Goal: Find specific fact: Find specific fact

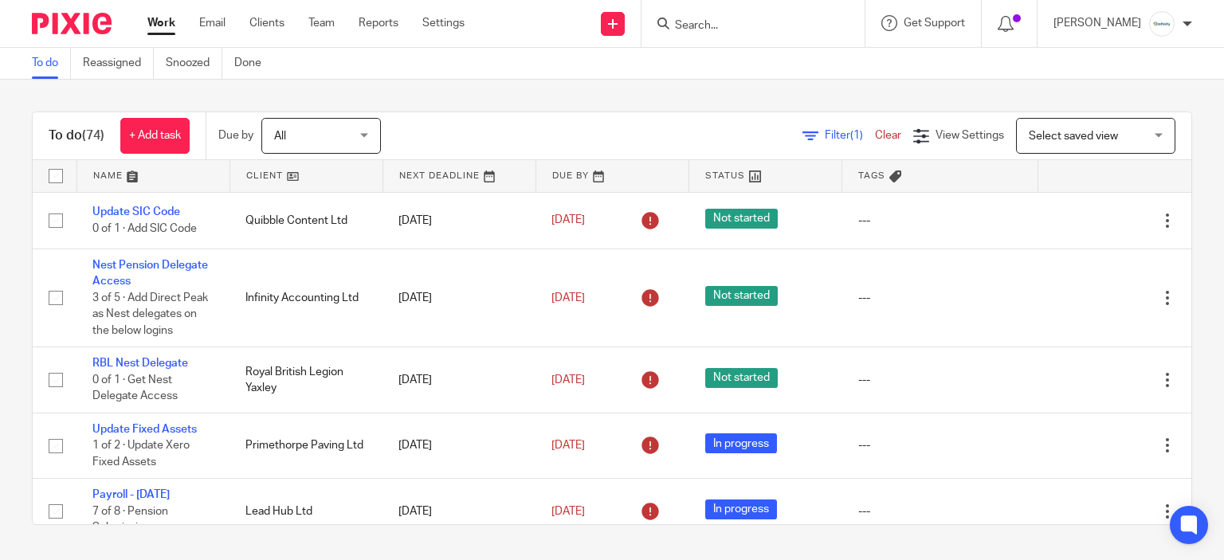
click at [727, 34] on div at bounding box center [752, 23] width 223 height 47
click at [723, 26] on input "Search" at bounding box center [744, 26] width 143 height 14
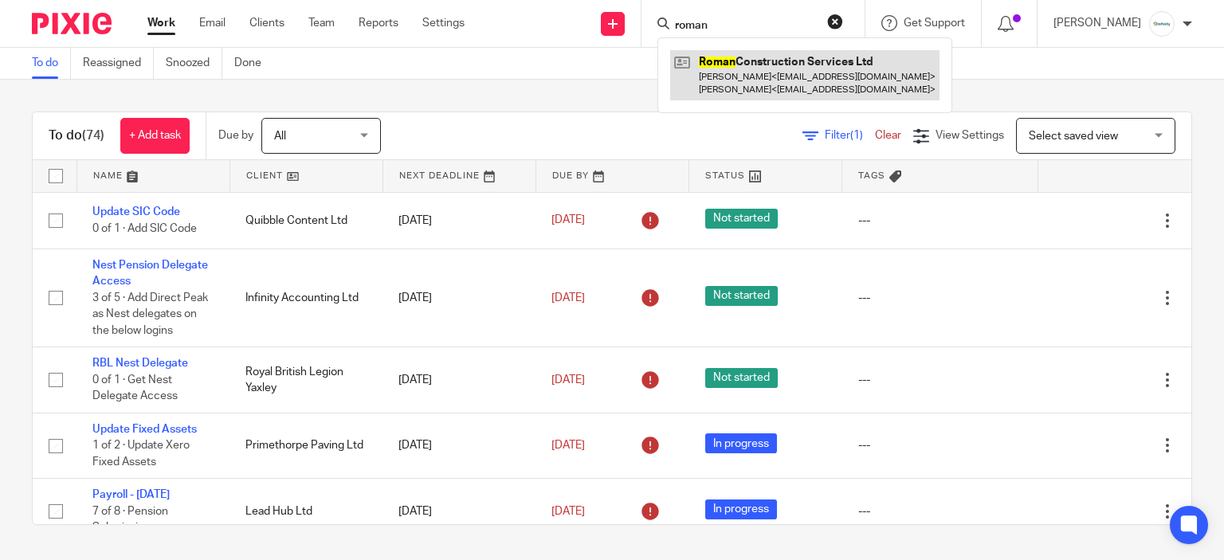
type input "roman"
click at [746, 74] on link at bounding box center [804, 74] width 269 height 49
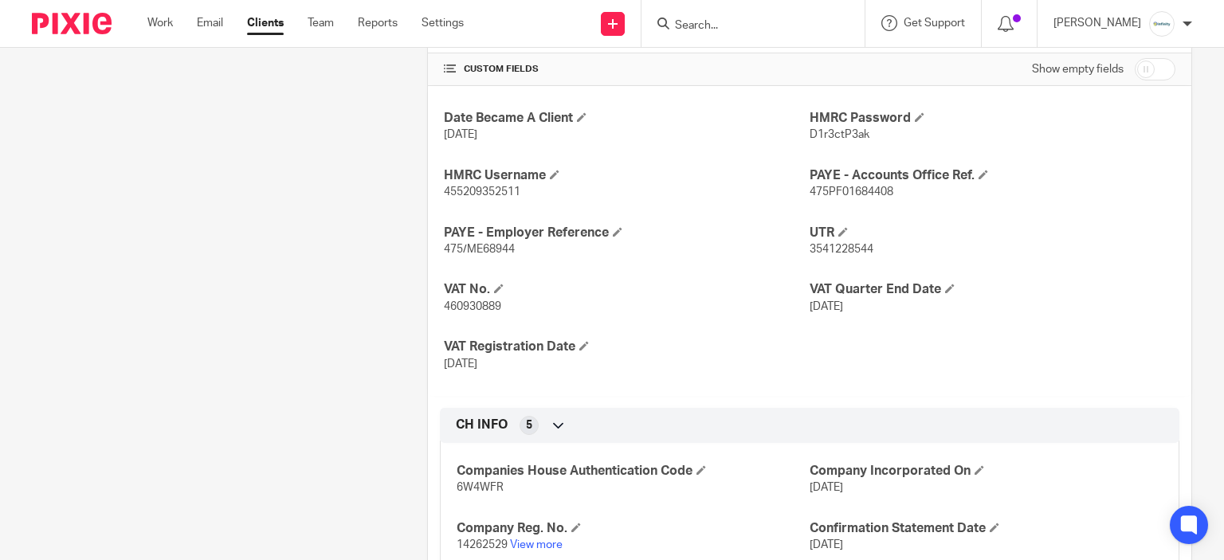
scroll to position [558, 0]
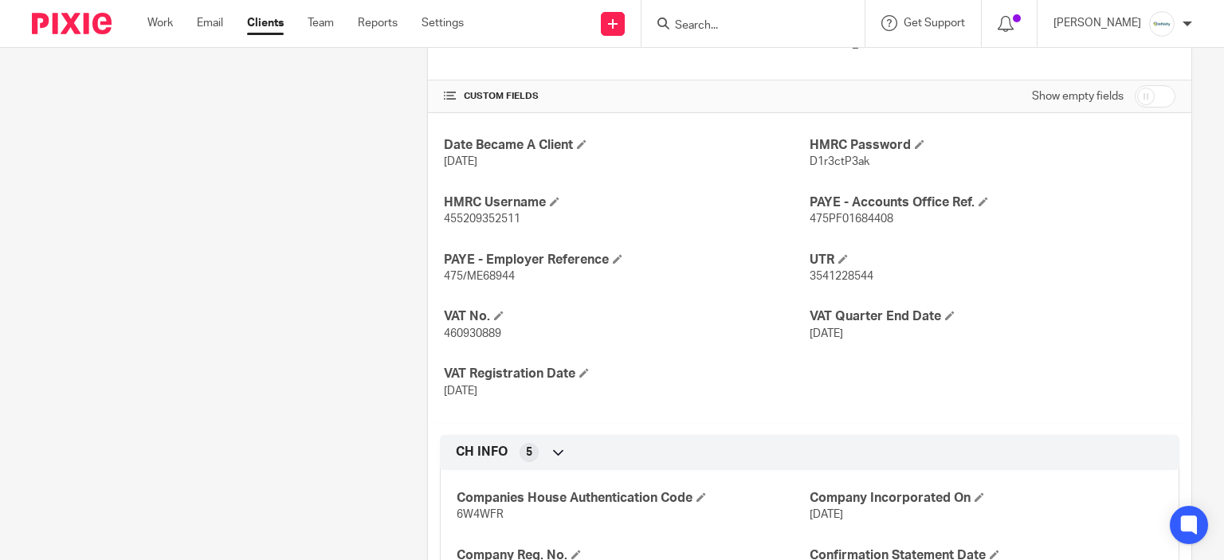
click at [441, 225] on div "Date Became A Client 20 Jul 2023 HMRC Password D1r3ctP3ak HMRC Username 4552093…" at bounding box center [809, 268] width 763 height 310
click at [444, 224] on p "455209352511" at bounding box center [627, 219] width 366 height 16
click at [449, 202] on h4 "HMRC Username" at bounding box center [627, 202] width 366 height 17
click at [460, 214] on span "455209352511" at bounding box center [482, 219] width 76 height 11
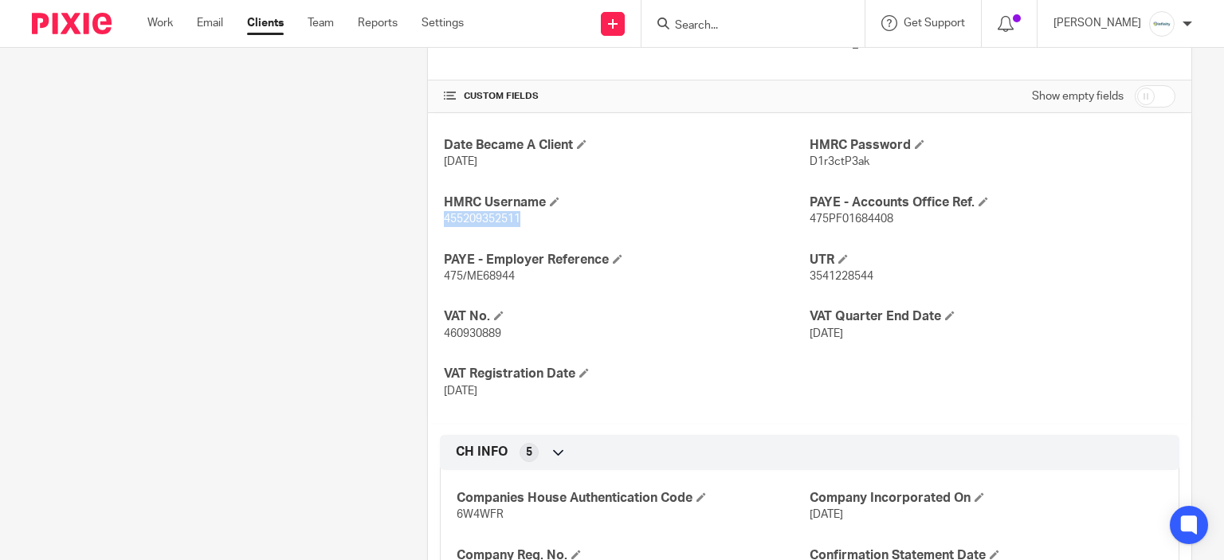
copy span "455209352511"
click at [842, 214] on span "475PF01684408" at bounding box center [852, 219] width 84 height 11
click at [832, 164] on span "D1r3ctP3ak" at bounding box center [840, 161] width 60 height 11
click at [830, 163] on span "D1r3ctP3ak" at bounding box center [840, 161] width 60 height 11
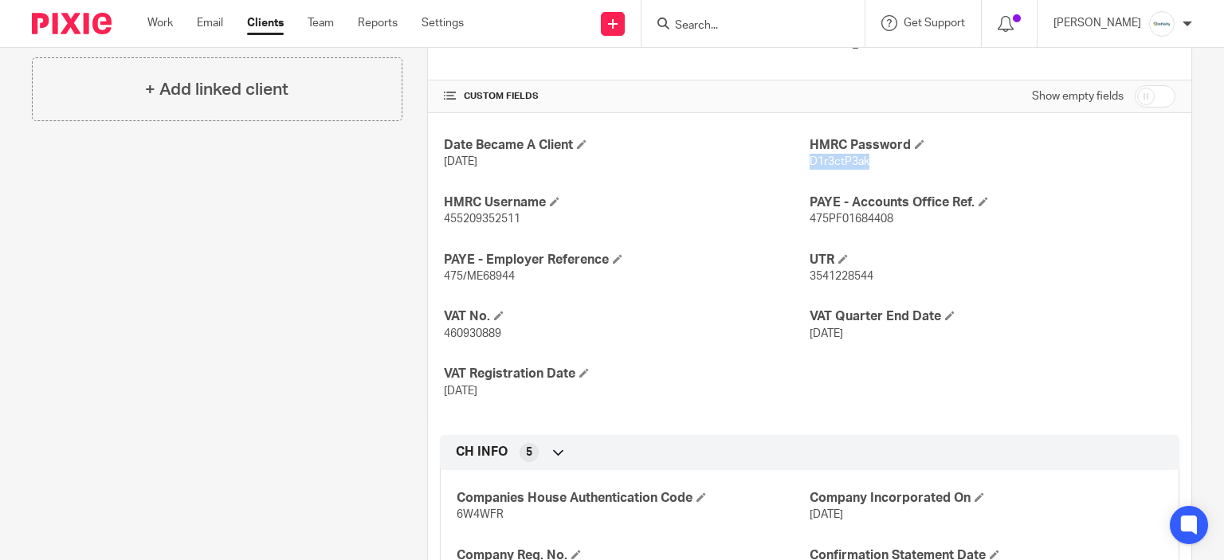
copy span "D1r3ctP3ak"
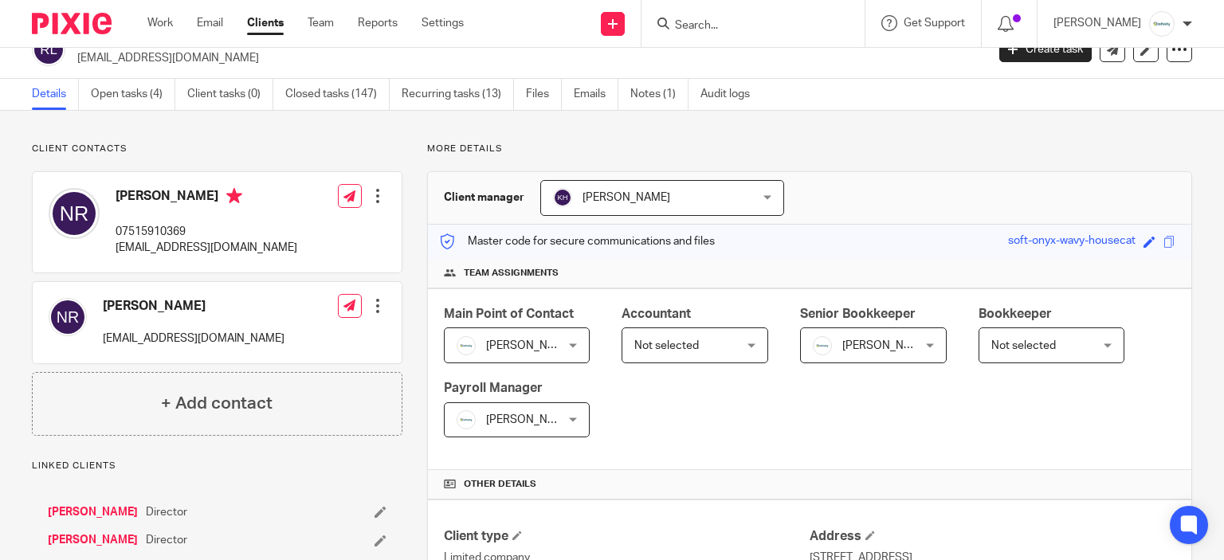
scroll to position [0, 0]
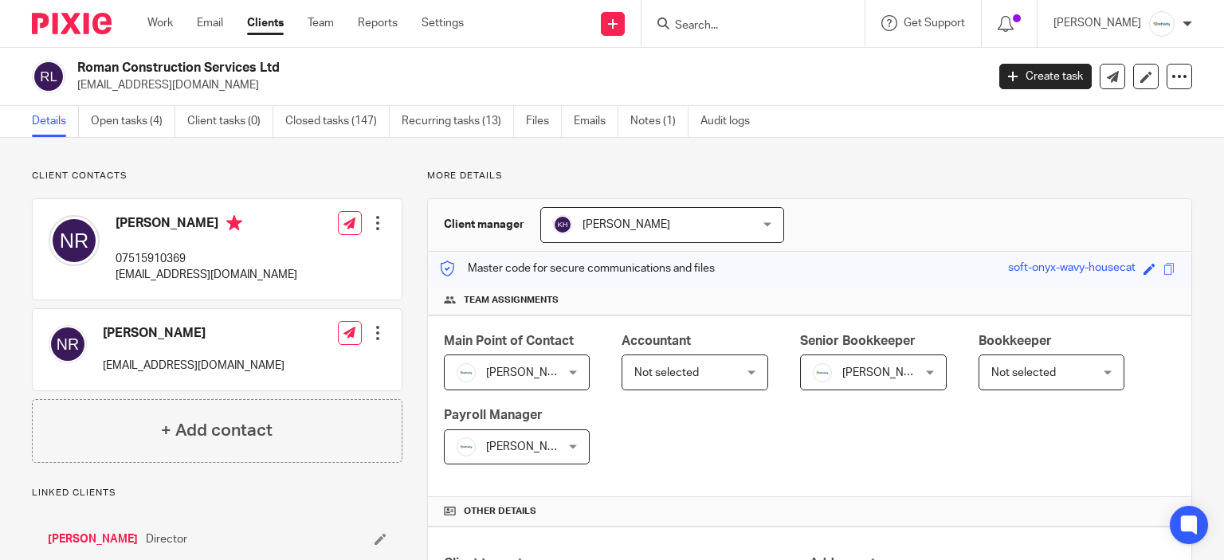
click at [124, 60] on h2 "Roman Construction Services Ltd" at bounding box center [436, 68] width 719 height 17
copy div "Roman Construction Services Ltd"
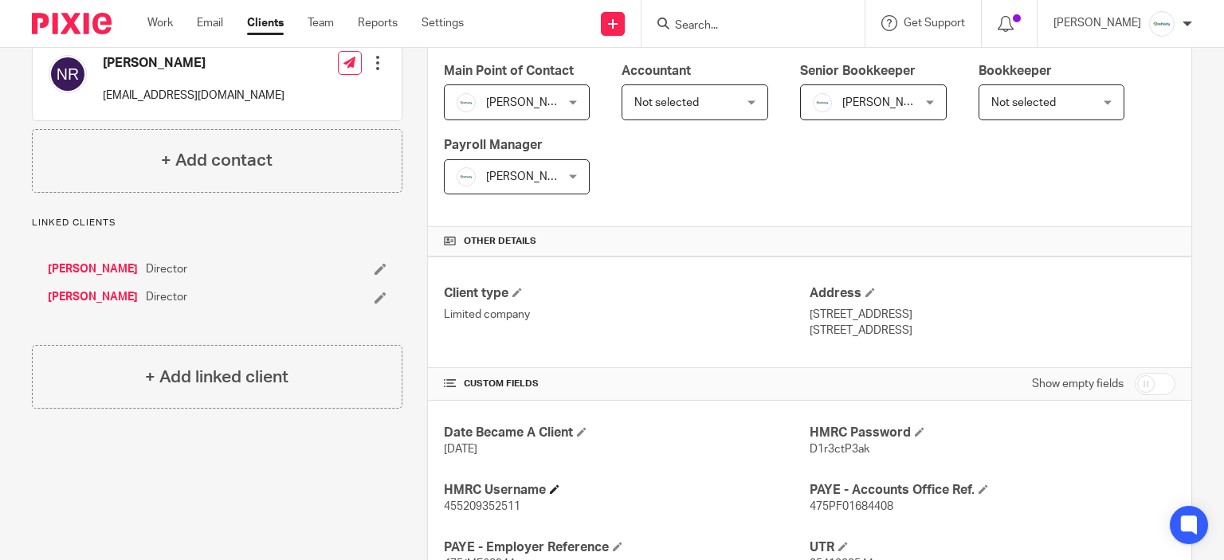
scroll to position [478, 0]
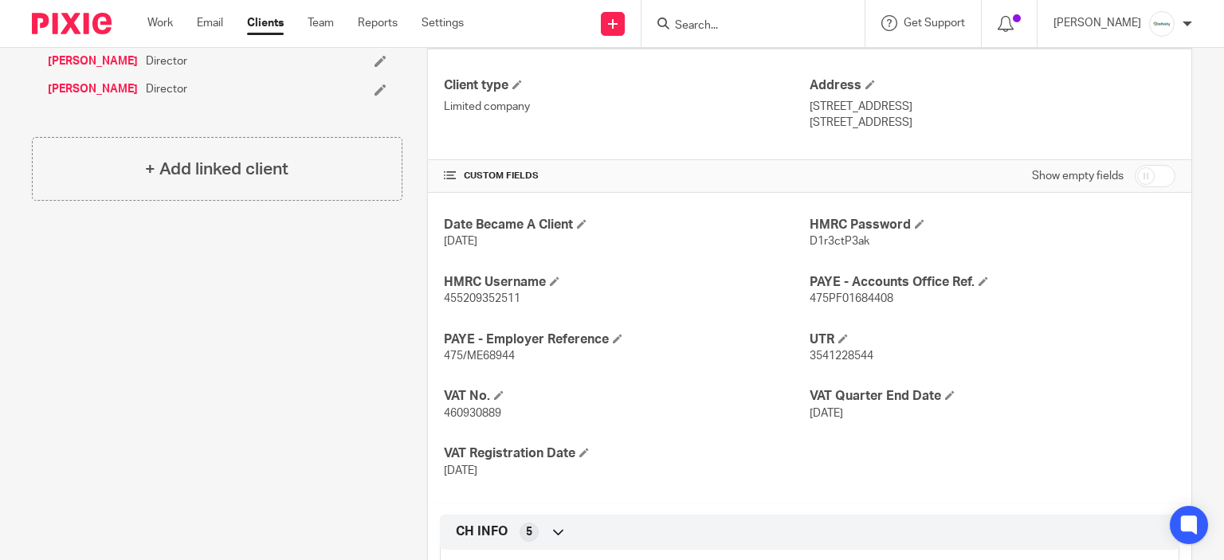
click at [825, 351] on span "3541228544" at bounding box center [842, 356] width 64 height 11
copy span "3541228544"
click at [884, 123] on p "Peterborough, PE7 3QT" at bounding box center [993, 123] width 366 height 16
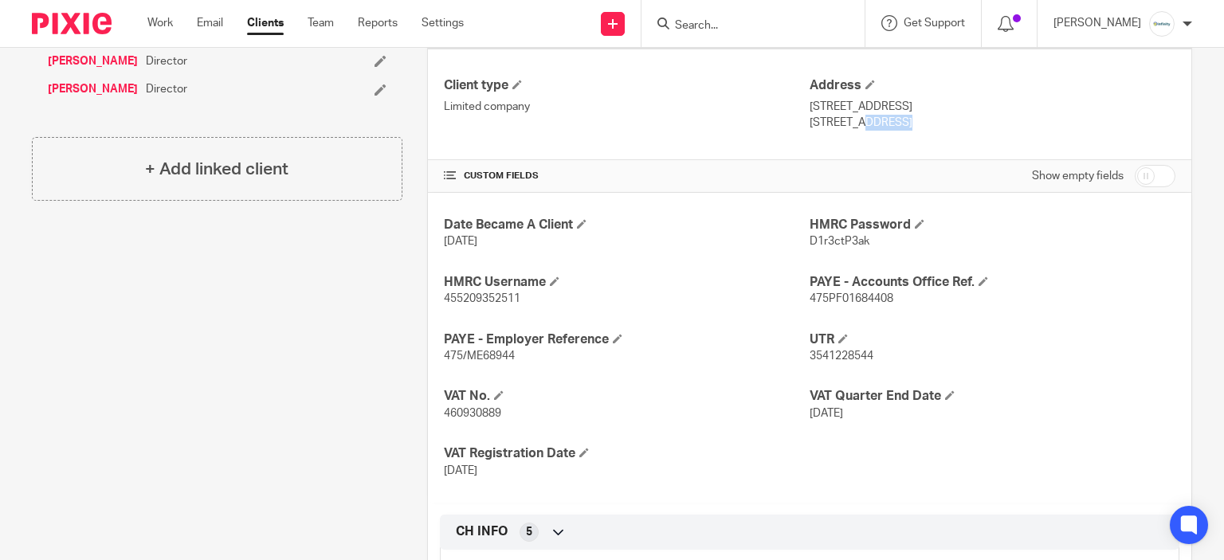
click at [884, 123] on p "Peterborough, PE7 3QT" at bounding box center [993, 123] width 366 height 16
click at [908, 146] on div "Client type Limited company Address 48 Rolls Close, Yaxley Peterborough, PE7 3QT" at bounding box center [809, 104] width 763 height 111
drag, startPoint x: 883, startPoint y: 119, endPoint x: 921, endPoint y: 133, distance: 40.8
click at [921, 133] on div "Client type Limited company Address 48 Rolls Close, Yaxley Peterborough, PE7 3QT" at bounding box center [809, 104] width 763 height 111
copy p "PE7 3QT"
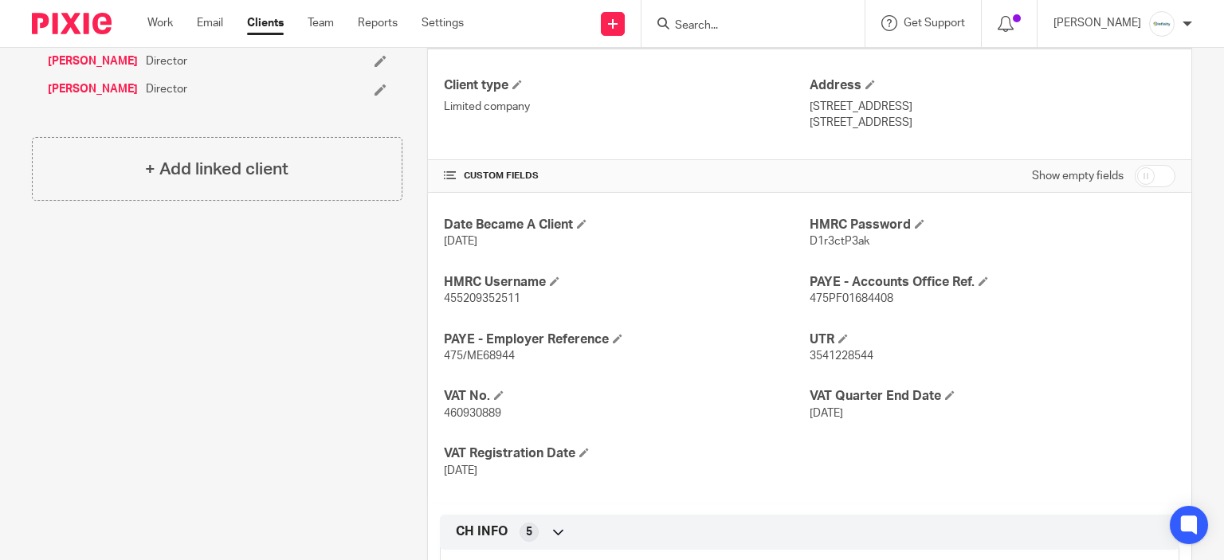
click at [1044, 251] on div "Date Became A Client 20 Jul 2023 HMRC Password D1r3ctP3ak HMRC Username 4552093…" at bounding box center [809, 348] width 763 height 310
click at [810, 100] on p "48 Rolls Close, Yaxley" at bounding box center [993, 107] width 366 height 16
click at [810, 99] on p "48 Rolls Close, Yaxley" at bounding box center [993, 107] width 366 height 16
copy p "48"
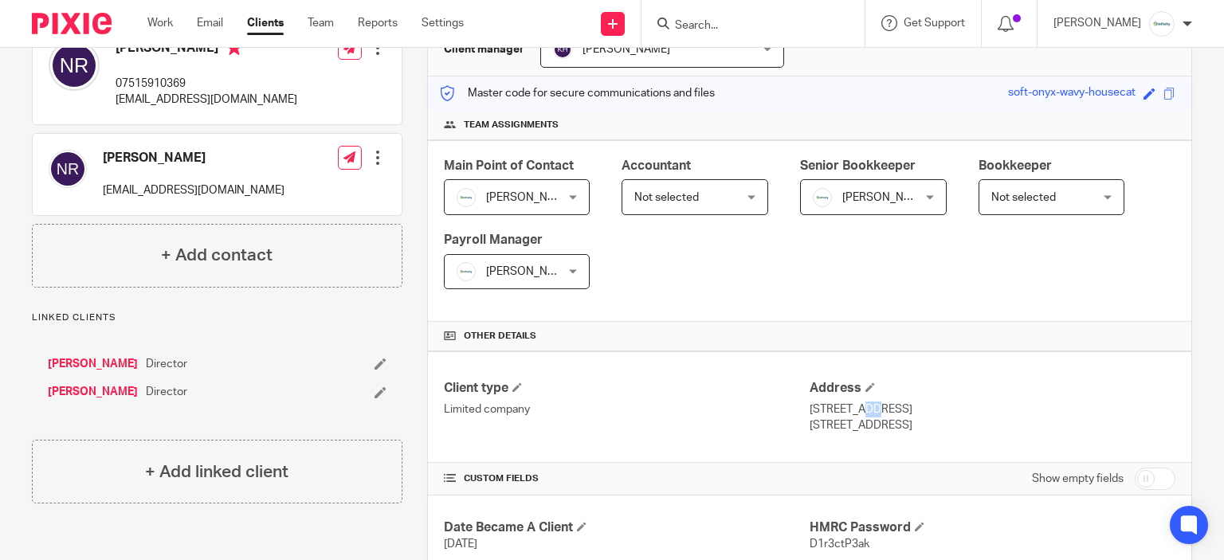
scroll to position [0, 0]
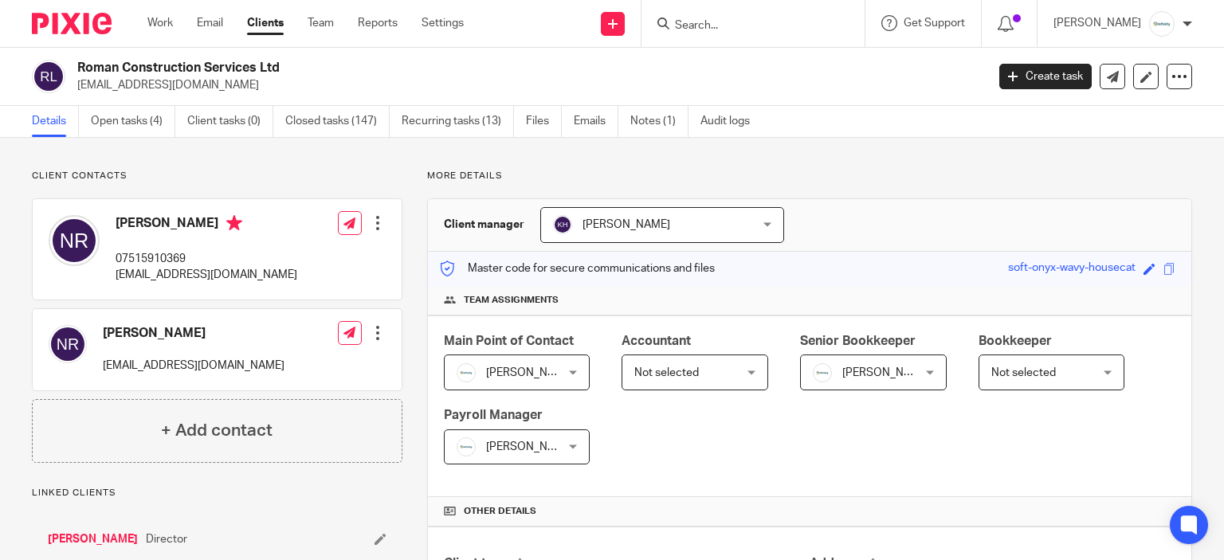
click at [131, 63] on h2 "Roman Construction Services Ltd" at bounding box center [436, 68] width 719 height 17
copy div "Roman Construction Services Ltd"
click at [345, 80] on p "rzymski.nick@gmail.com" at bounding box center [526, 85] width 898 height 16
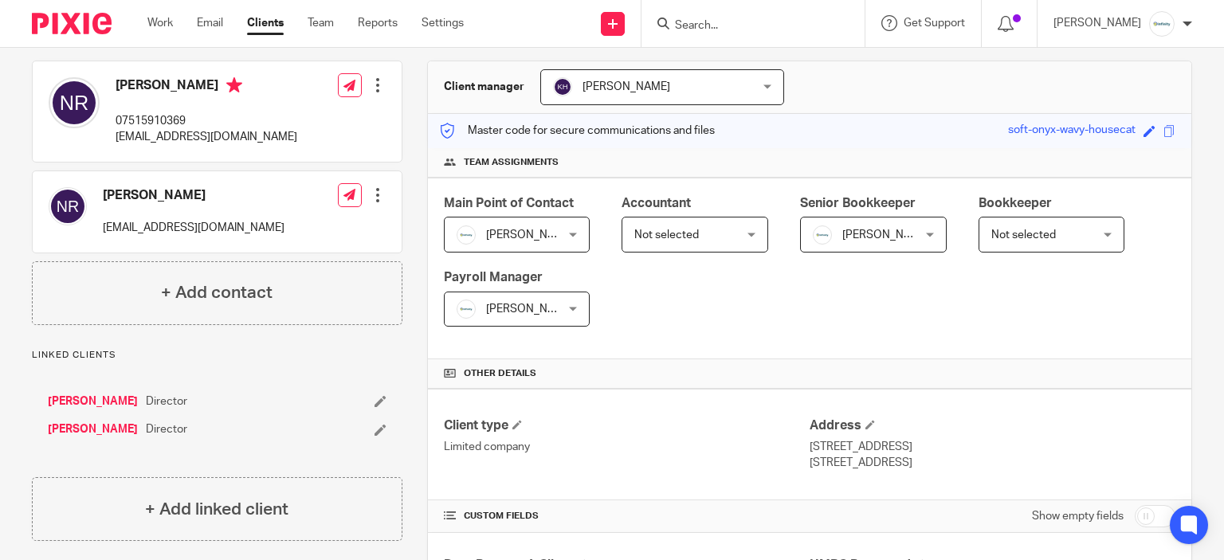
scroll to position [159, 0]
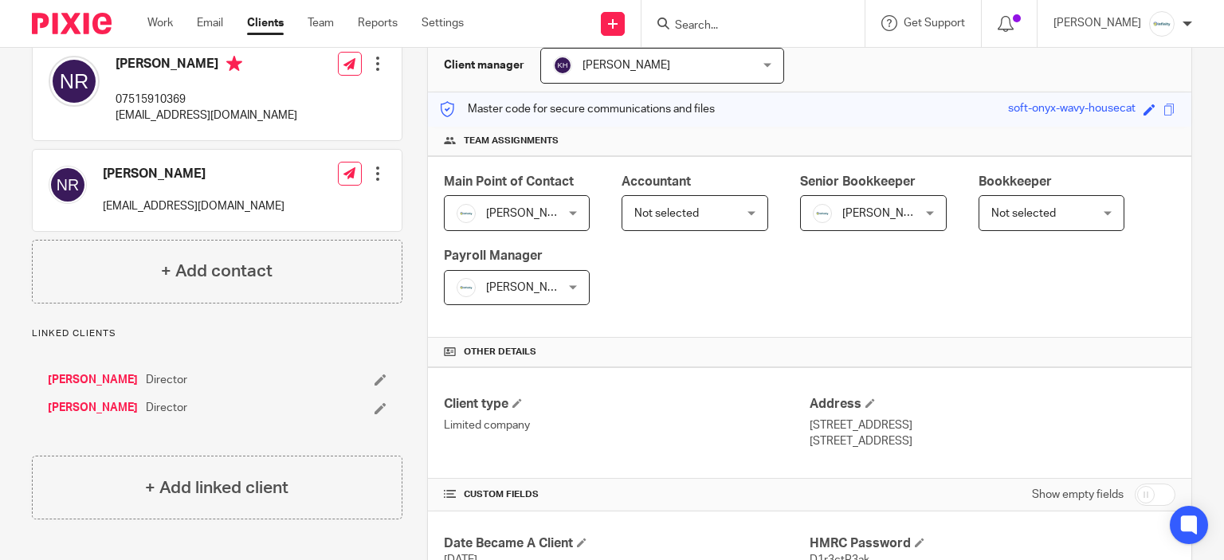
click at [1053, 217] on span "Not selected" at bounding box center [1044, 212] width 106 height 33
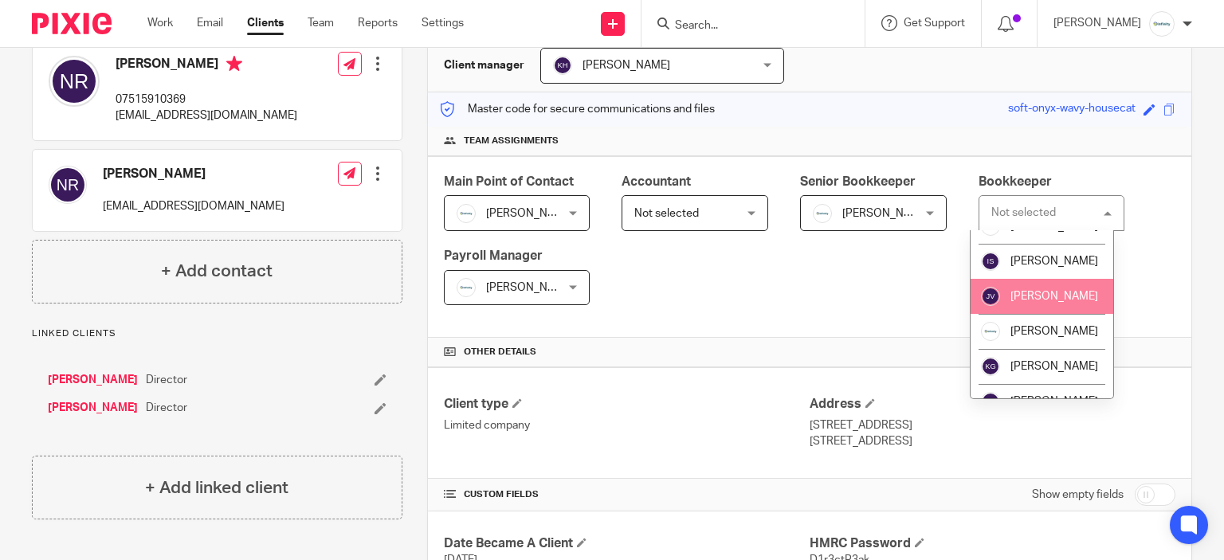
click at [1067, 305] on li "Jamie Vinn" at bounding box center [1041, 296] width 143 height 35
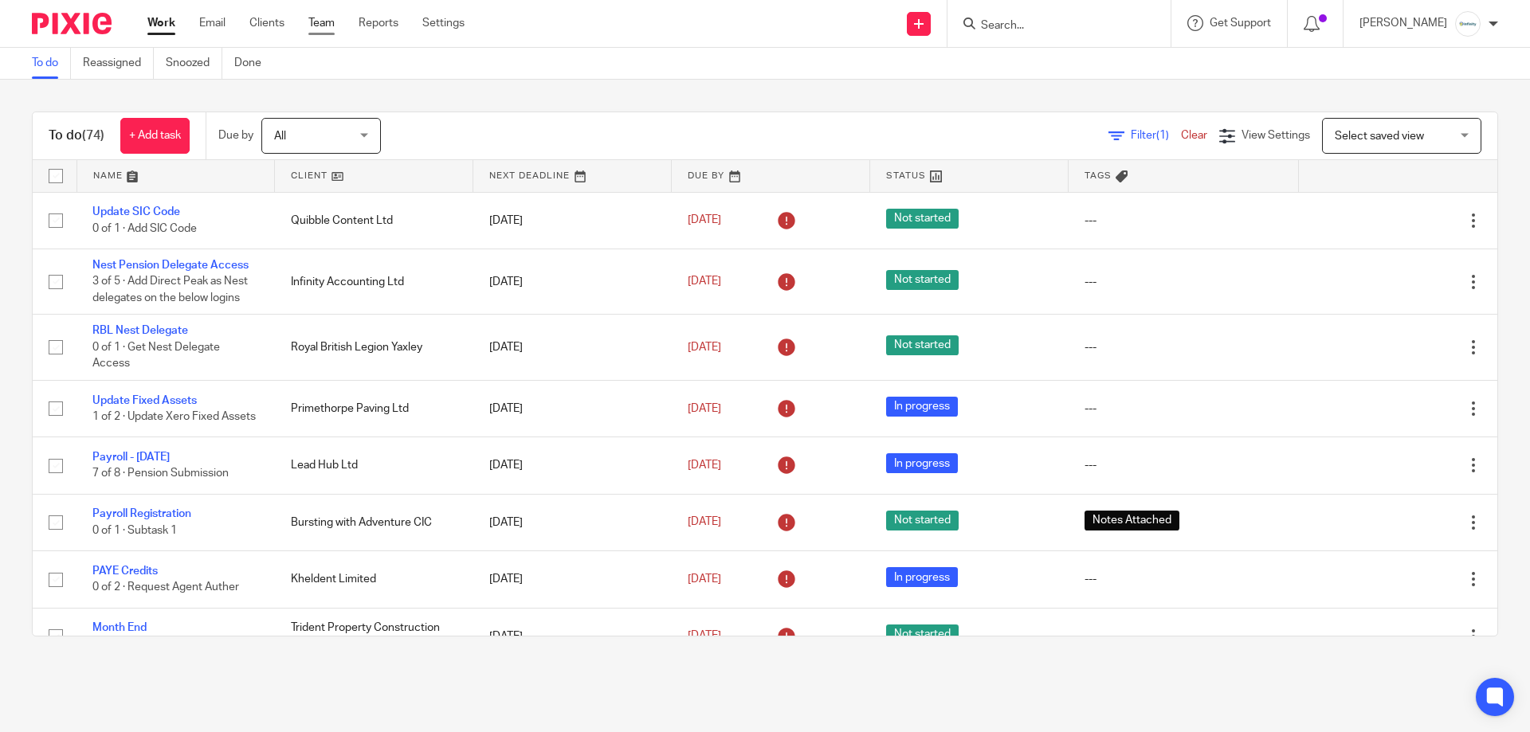
click at [316, 18] on link "Team" at bounding box center [321, 23] width 26 height 16
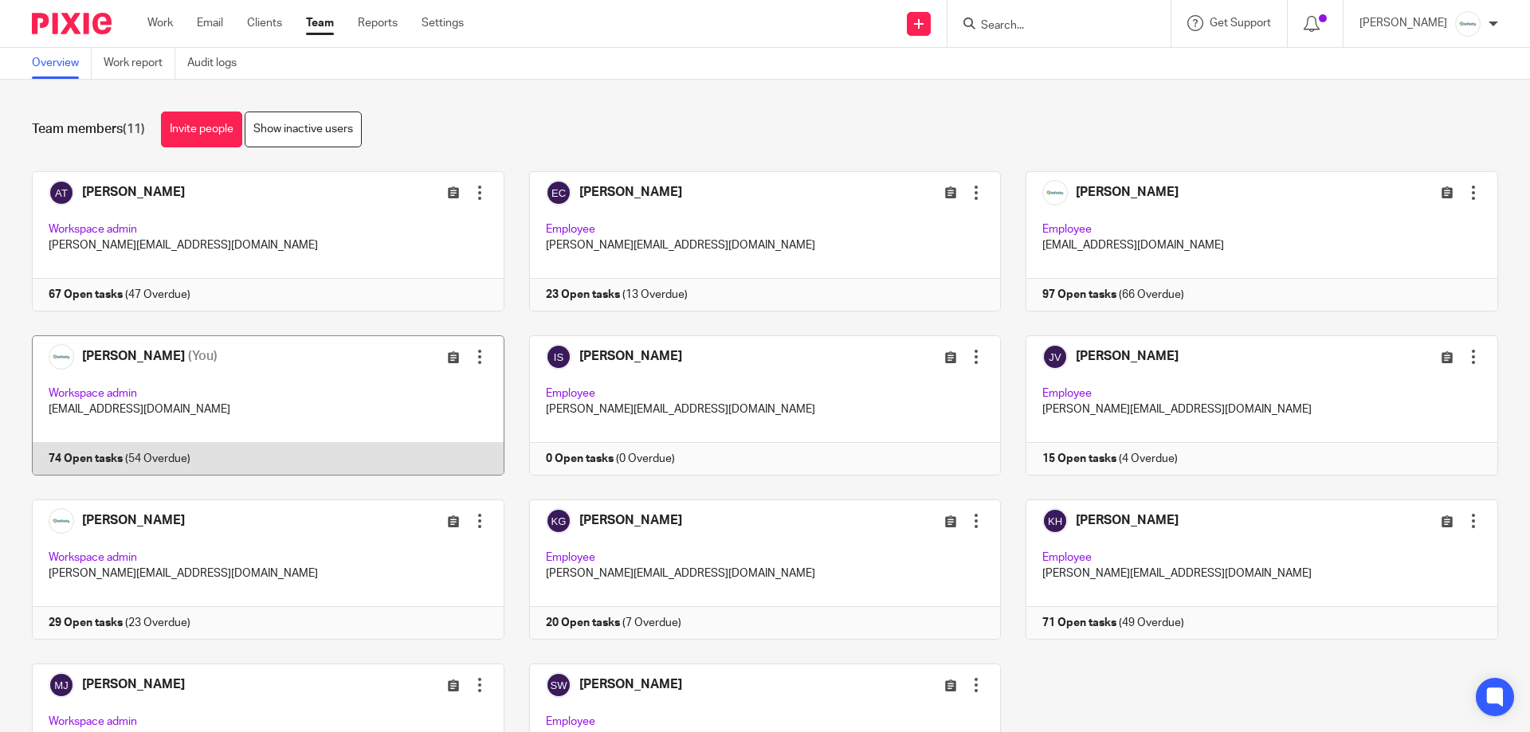
click at [363, 396] on link at bounding box center [255, 405] width 497 height 140
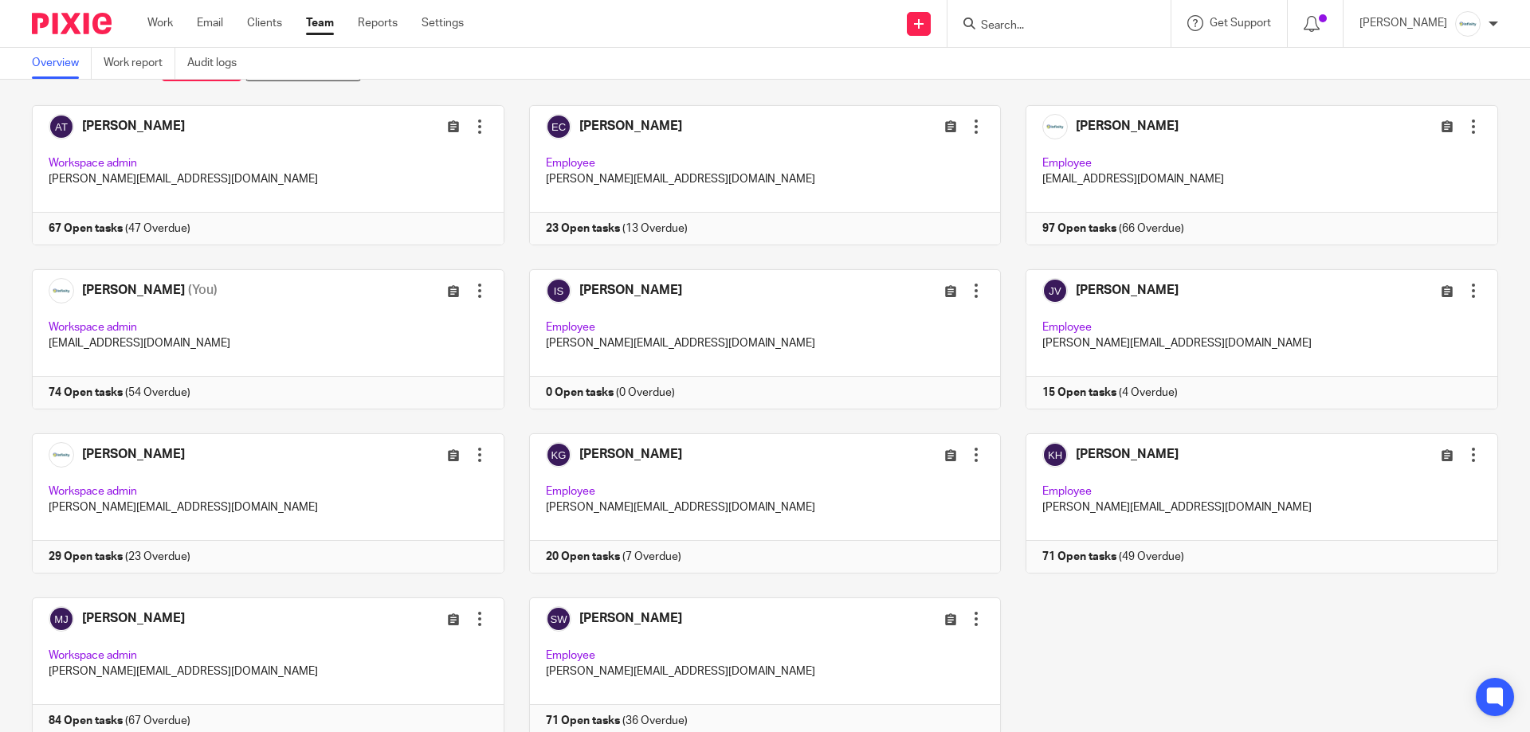
scroll to position [48, 0]
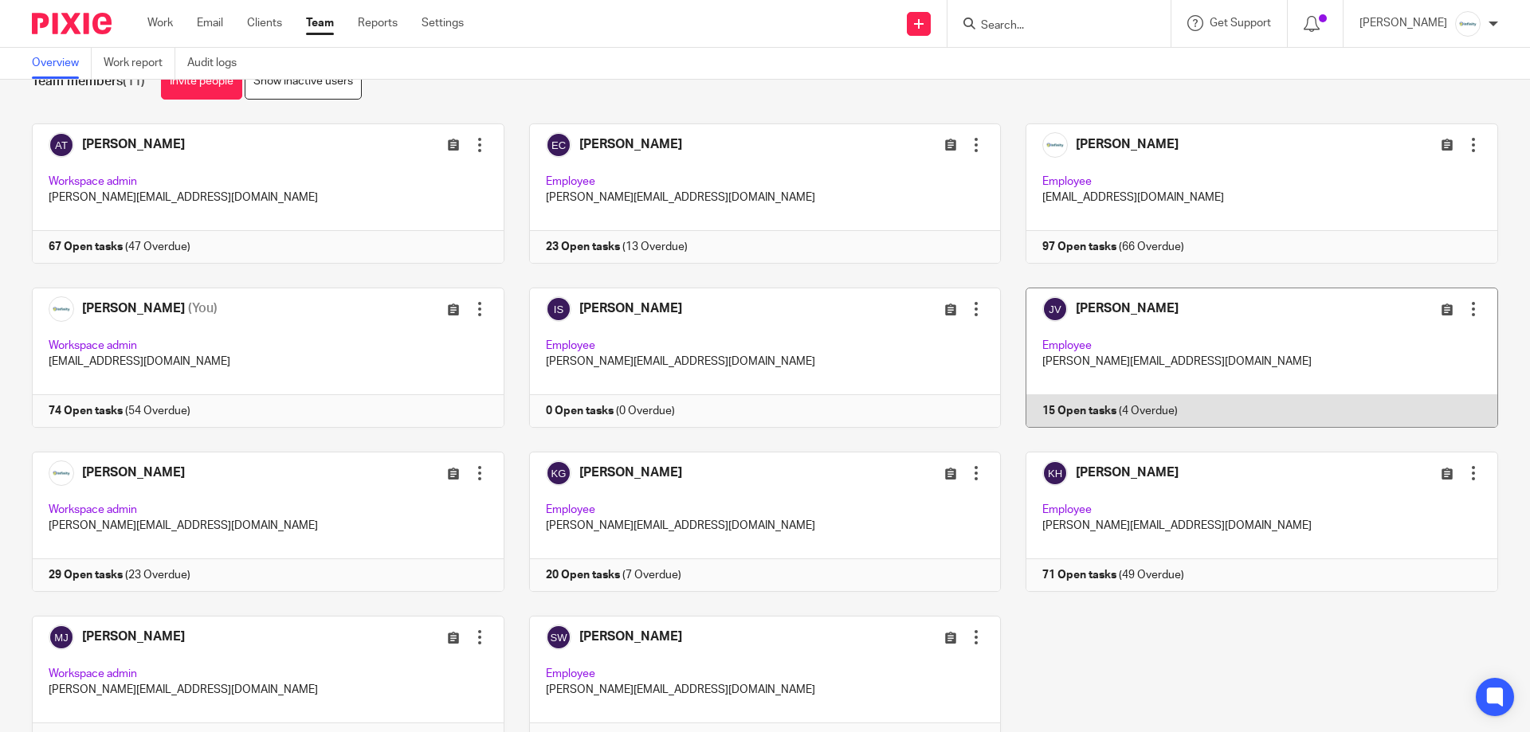
click at [1268, 394] on link at bounding box center [1249, 358] width 497 height 140
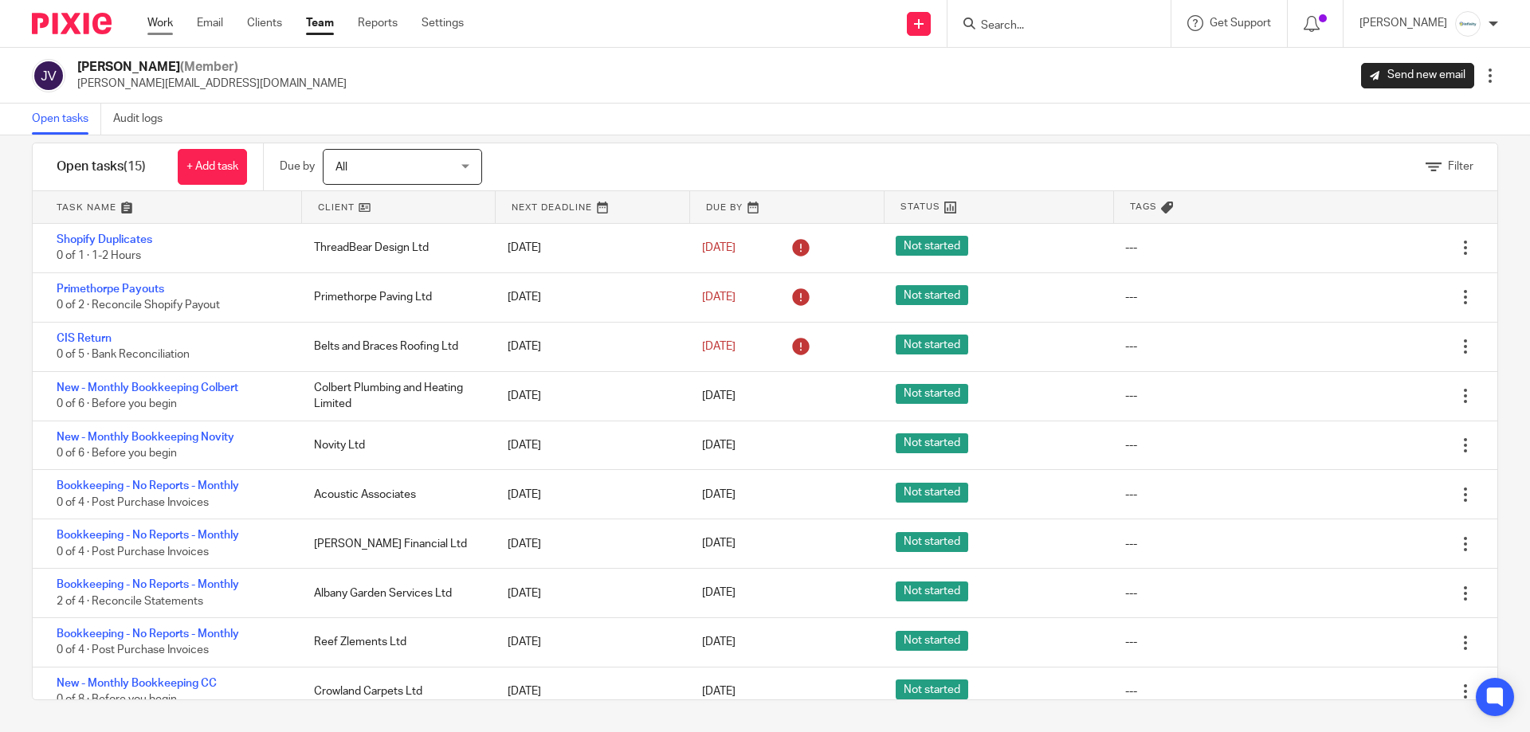
click at [167, 22] on link "Work" at bounding box center [159, 23] width 25 height 16
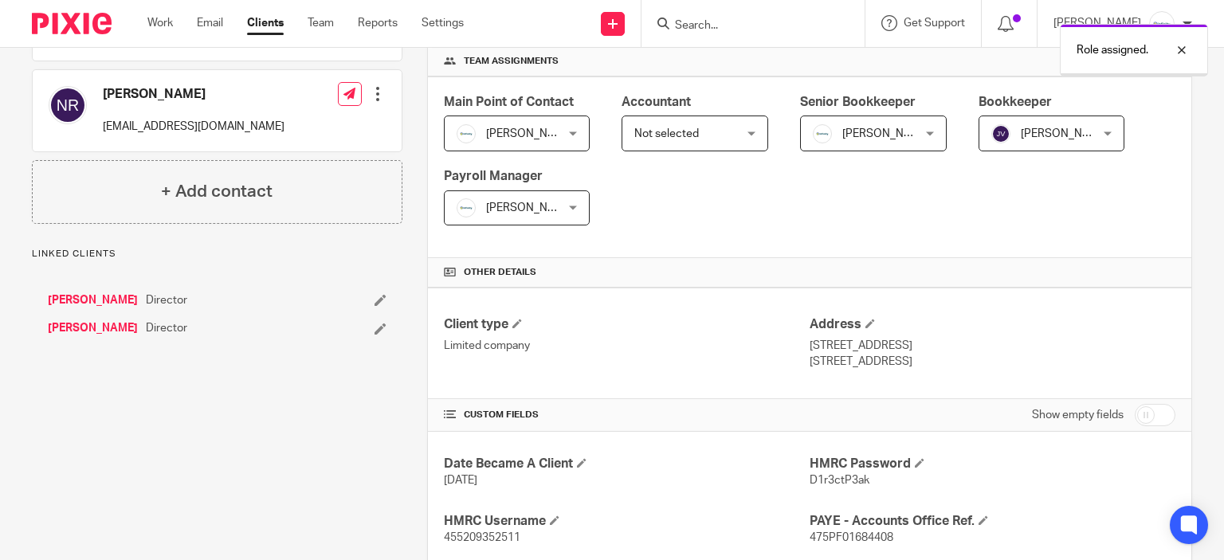
scroll to position [159, 0]
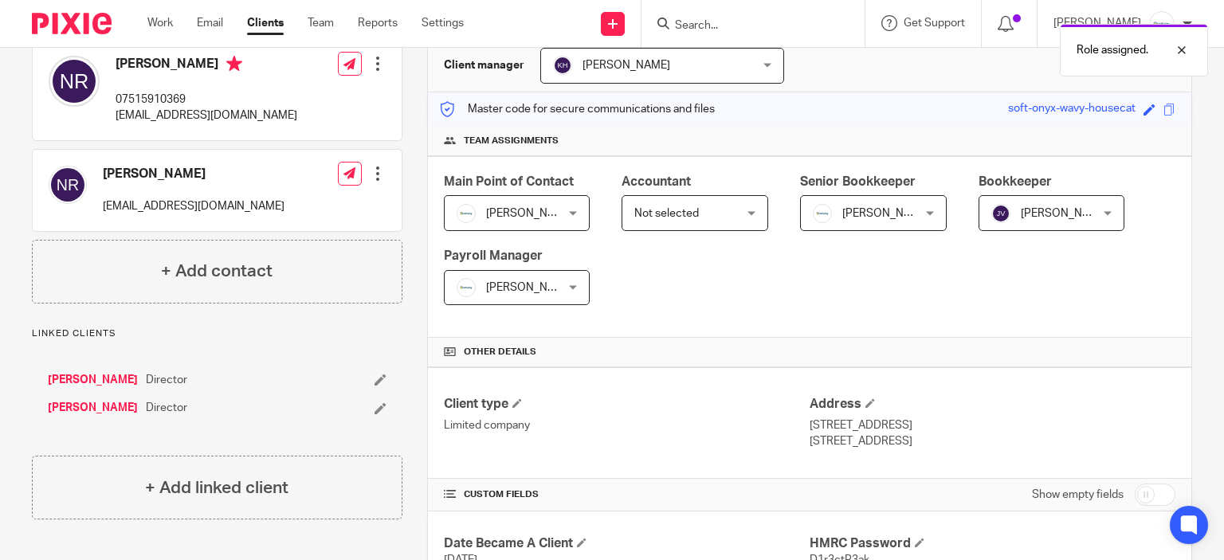
click at [701, 219] on span "Not selected" at bounding box center [687, 212] width 106 height 33
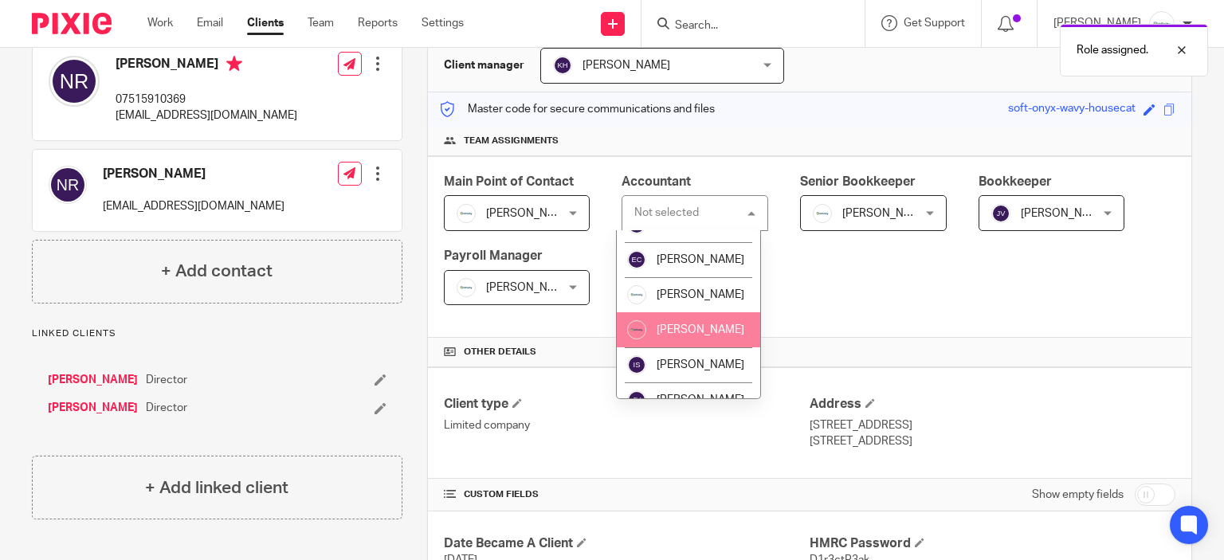
scroll to position [80, 0]
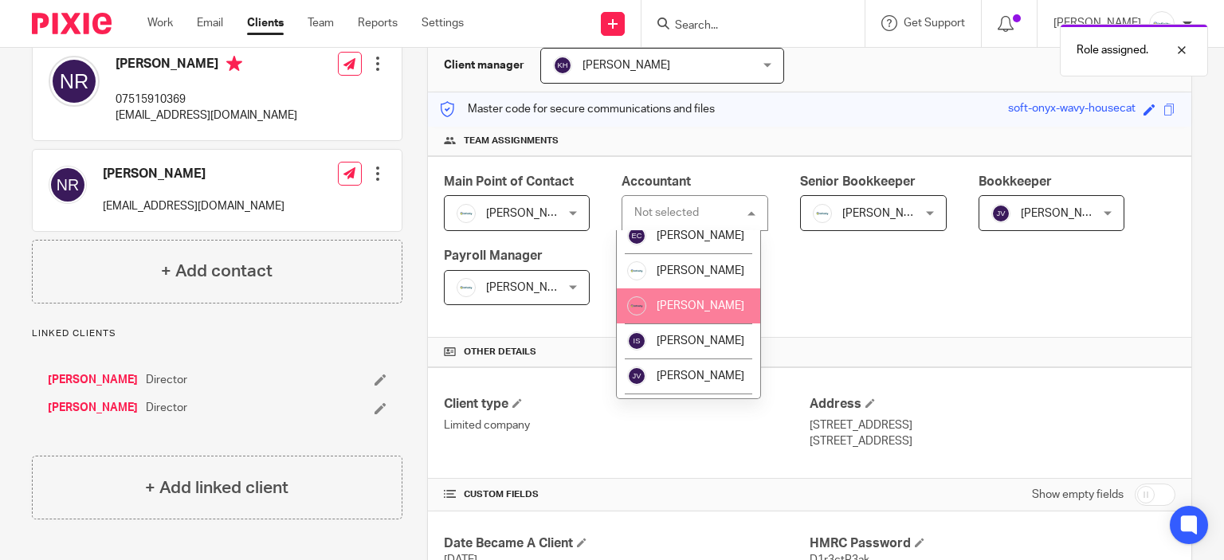
click at [703, 312] on span "[PERSON_NAME]" at bounding box center [701, 305] width 88 height 11
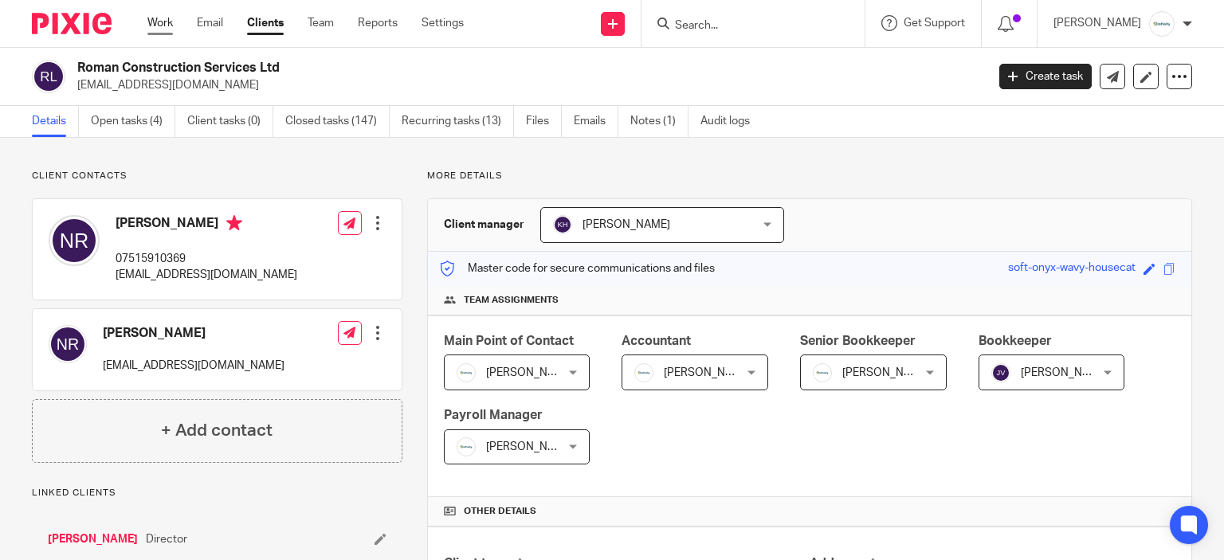
click at [168, 25] on link "Work" at bounding box center [159, 23] width 25 height 16
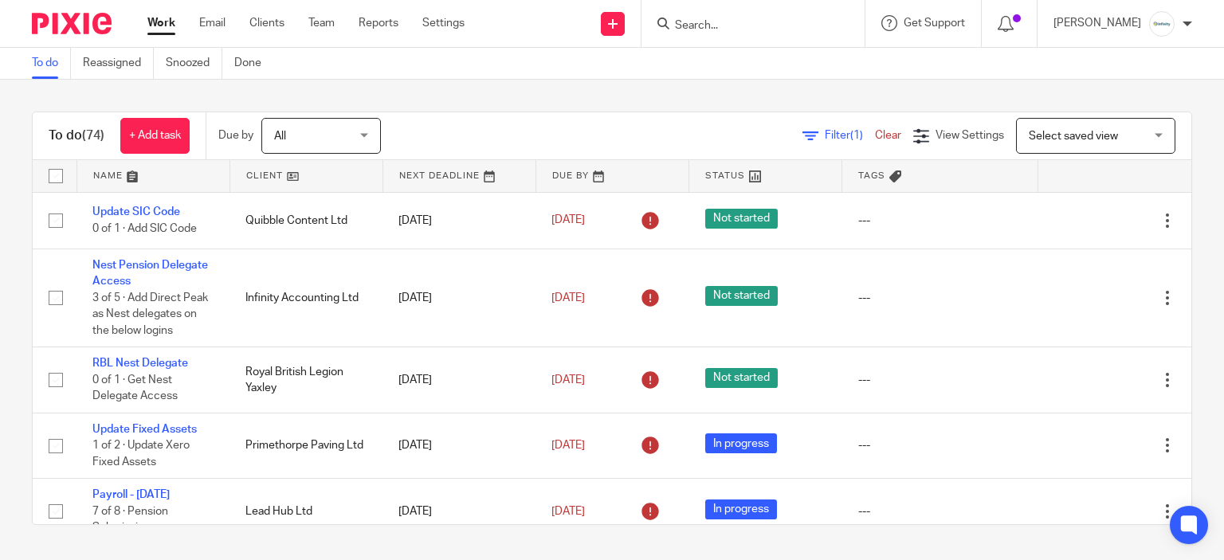
click at [746, 31] on input "Search" at bounding box center [744, 26] width 143 height 14
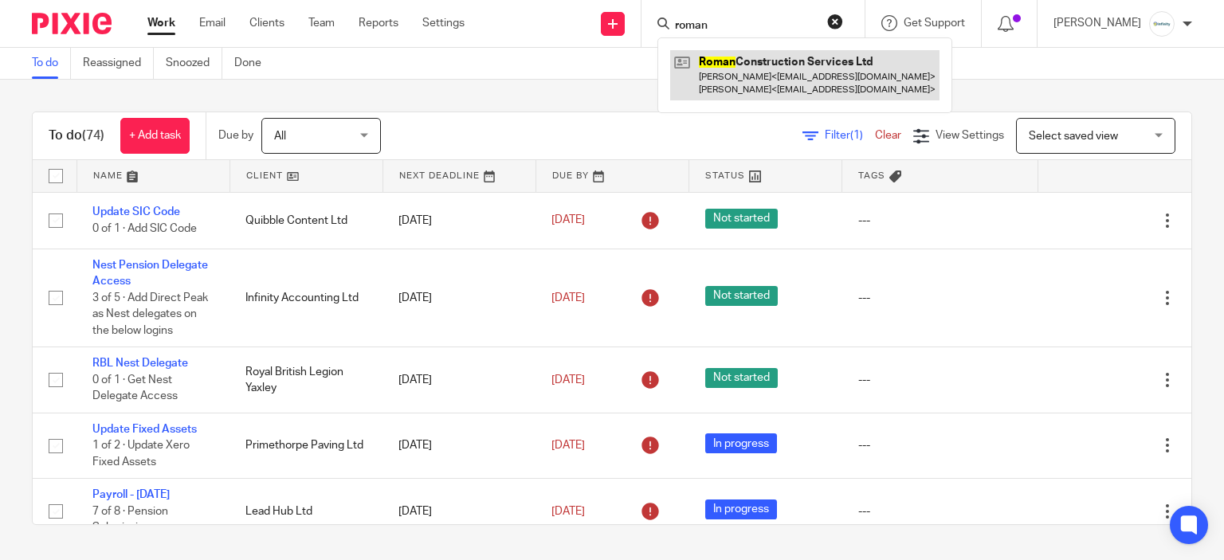
type input "roman"
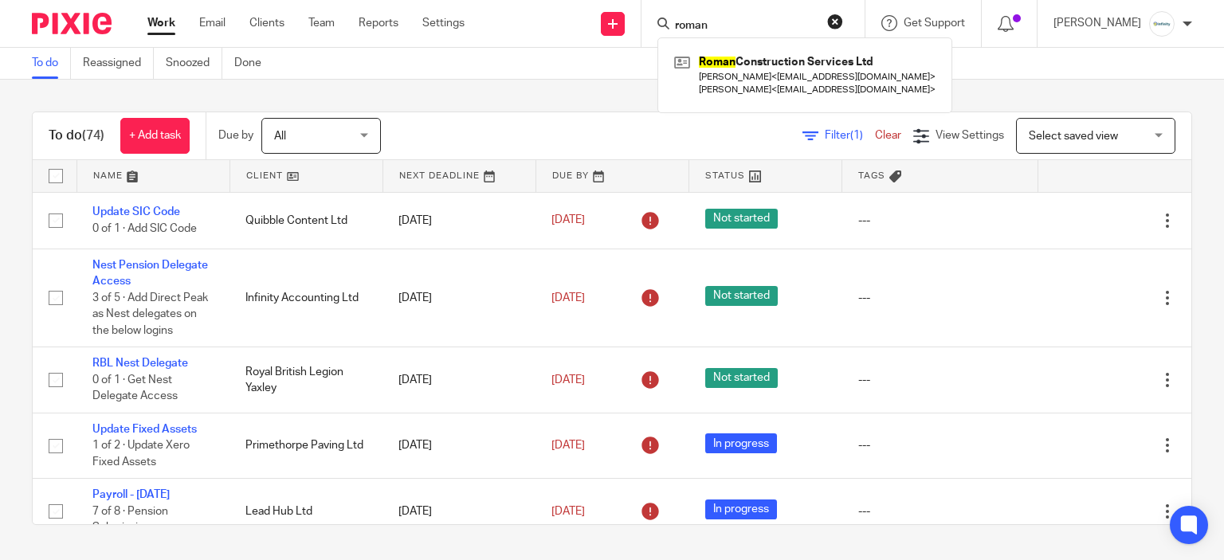
click at [456, 112] on div "To do (74) + Add task Due by All All Today Tomorrow This week Next week This mo…" at bounding box center [612, 136] width 1159 height 48
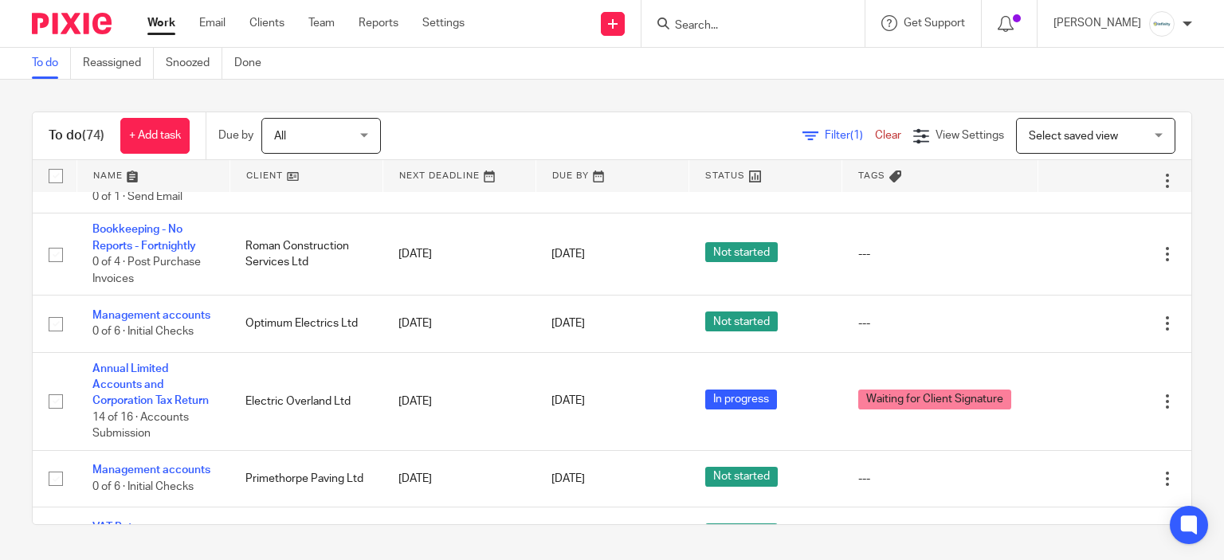
scroll to position [1195, 0]
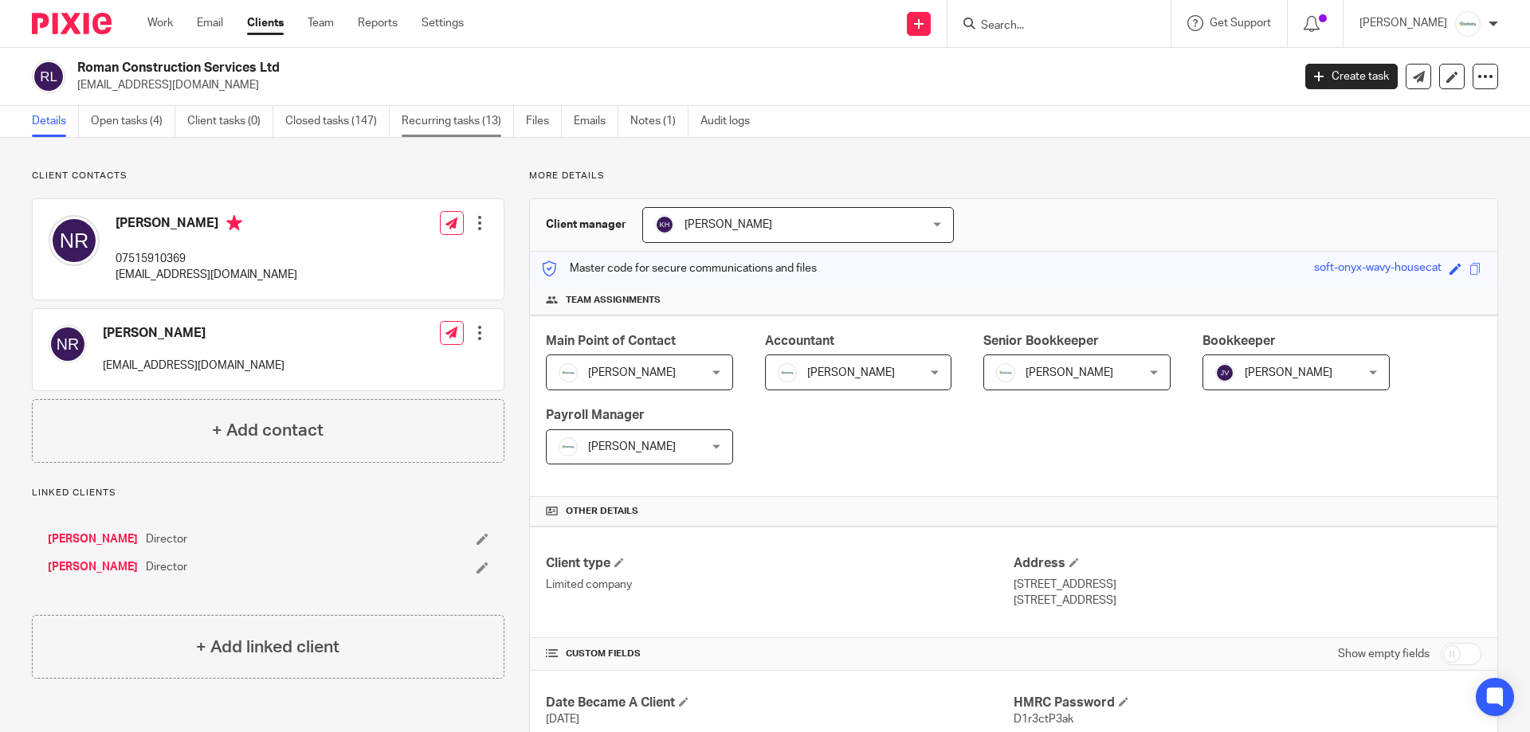
click at [409, 111] on link "Recurring tasks (13)" at bounding box center [458, 121] width 112 height 31
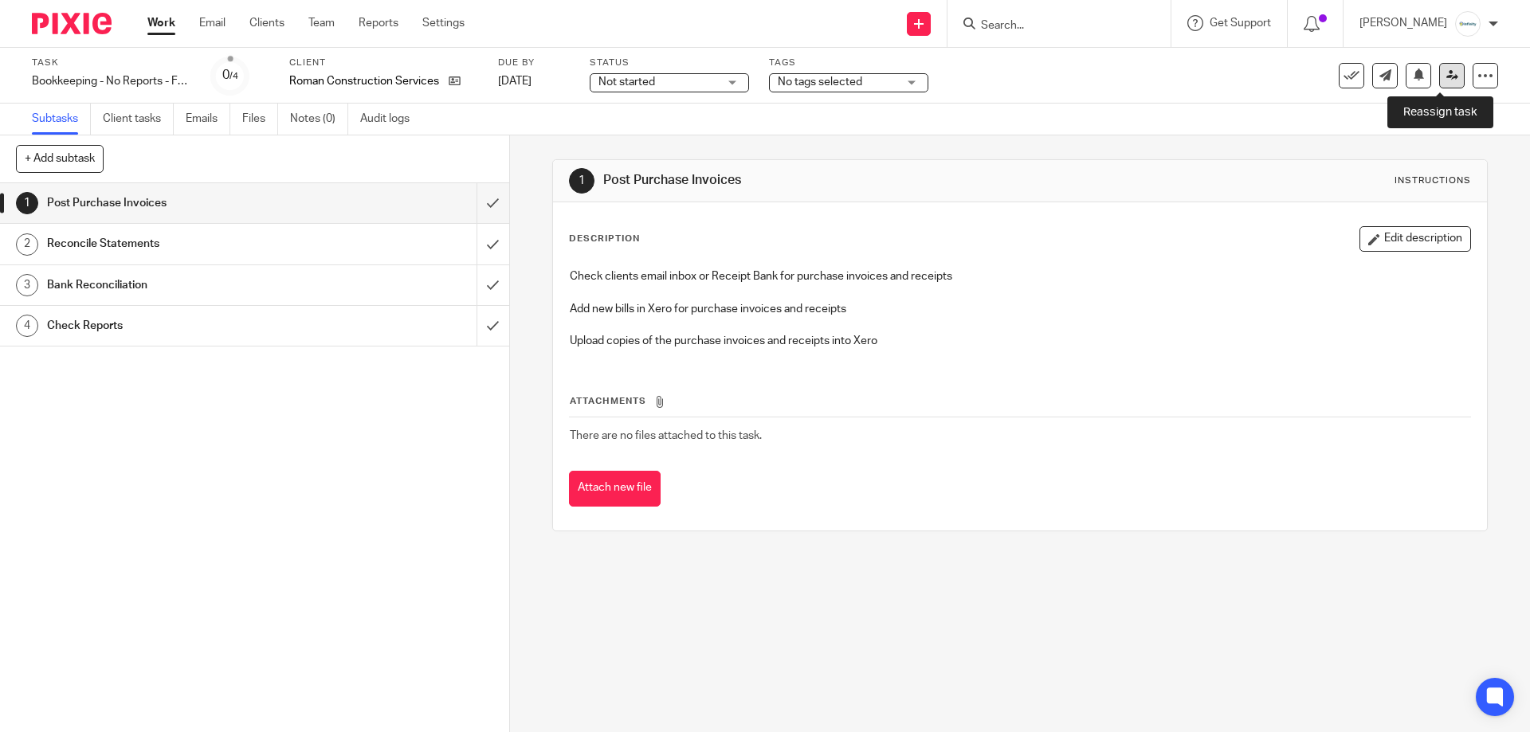
click at [1446, 76] on icon at bounding box center [1452, 75] width 12 height 12
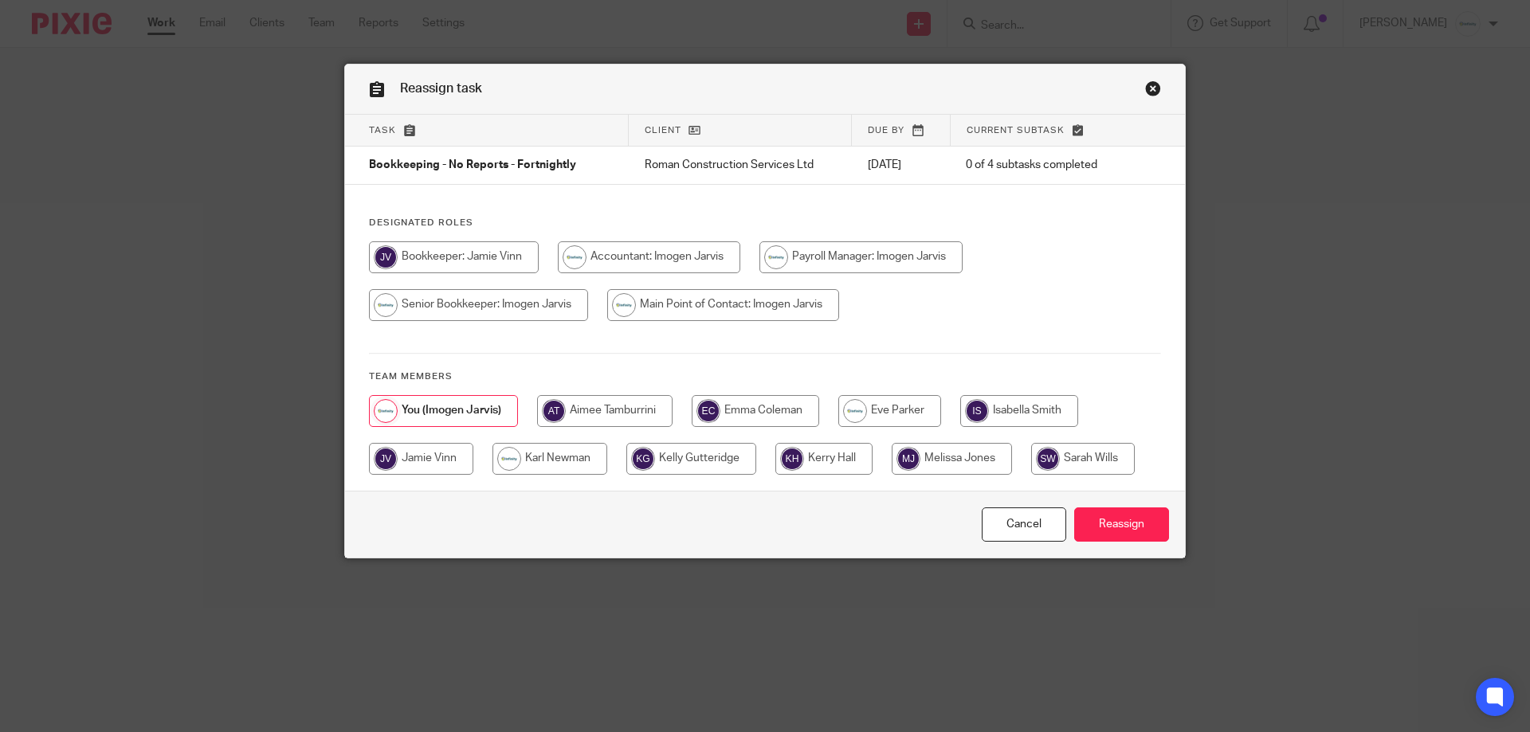
click at [437, 465] on input "radio" at bounding box center [421, 459] width 104 height 32
radio input "true"
click at [1151, 524] on input "Reassign" at bounding box center [1121, 525] width 95 height 34
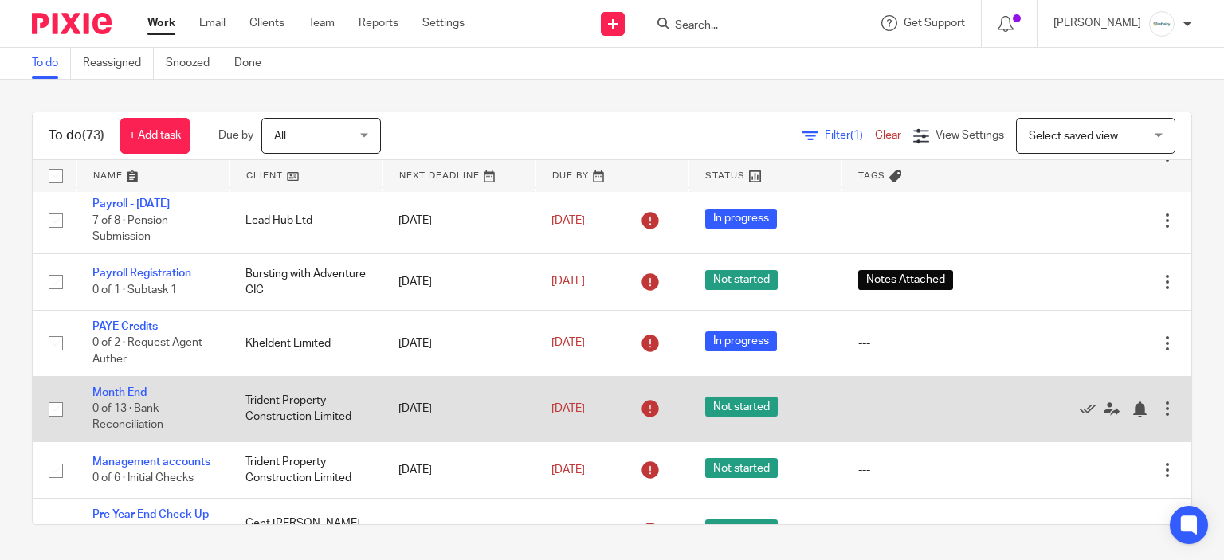
scroll to position [319, 0]
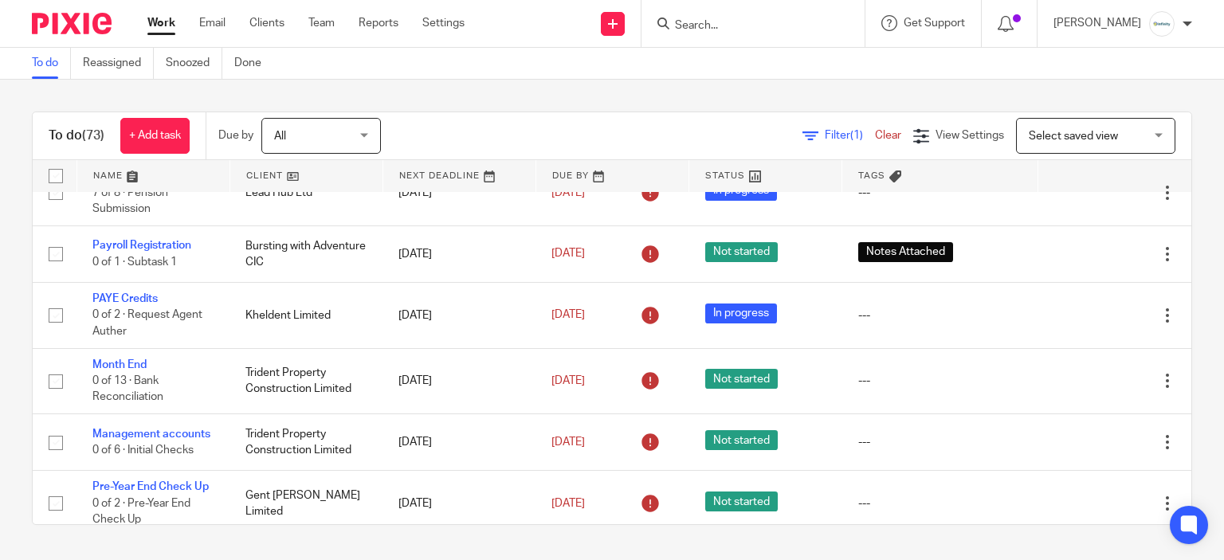
click at [456, 99] on div "To do (73) + Add task Due by All All [DATE] [DATE] This week Next week This mon…" at bounding box center [612, 318] width 1224 height 477
click at [722, 28] on input "Search" at bounding box center [744, 26] width 143 height 14
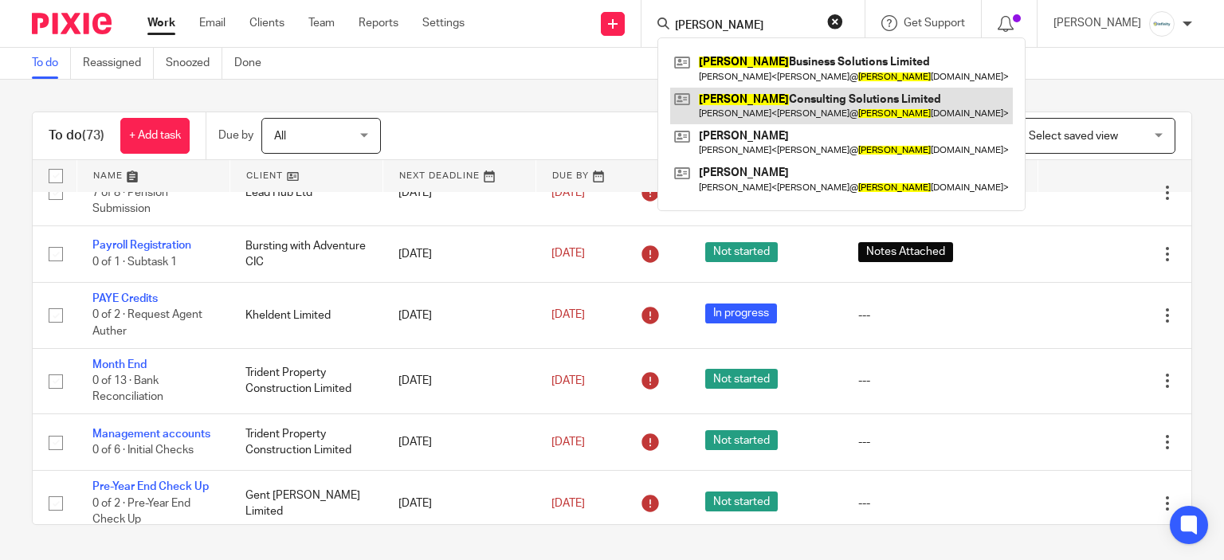
type input "ivo"
click at [813, 93] on link at bounding box center [841, 106] width 343 height 37
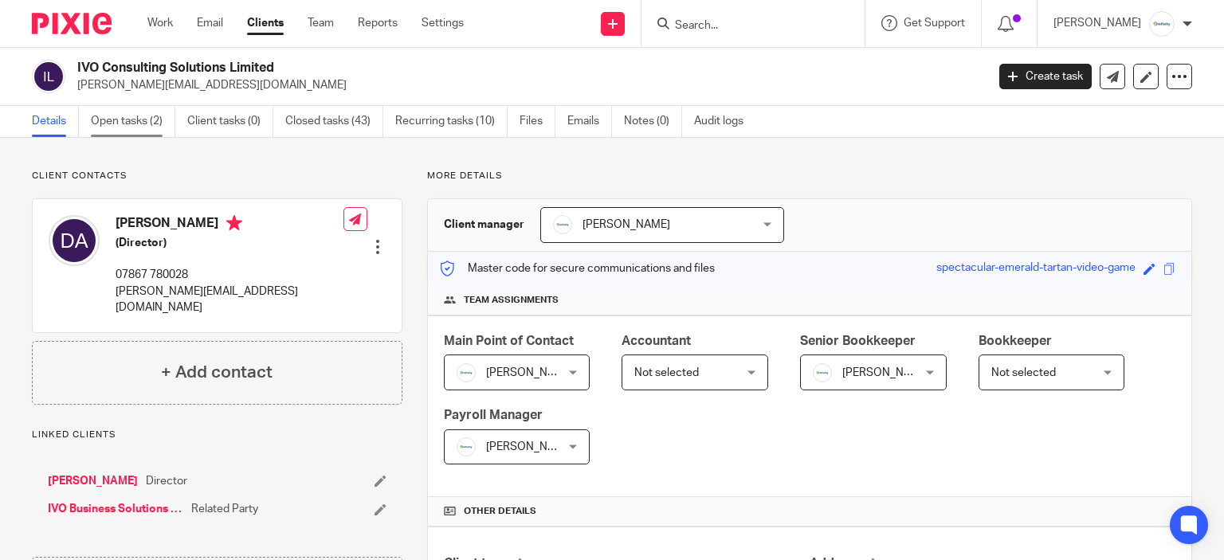
click at [152, 116] on link "Open tasks (2)" at bounding box center [133, 121] width 84 height 31
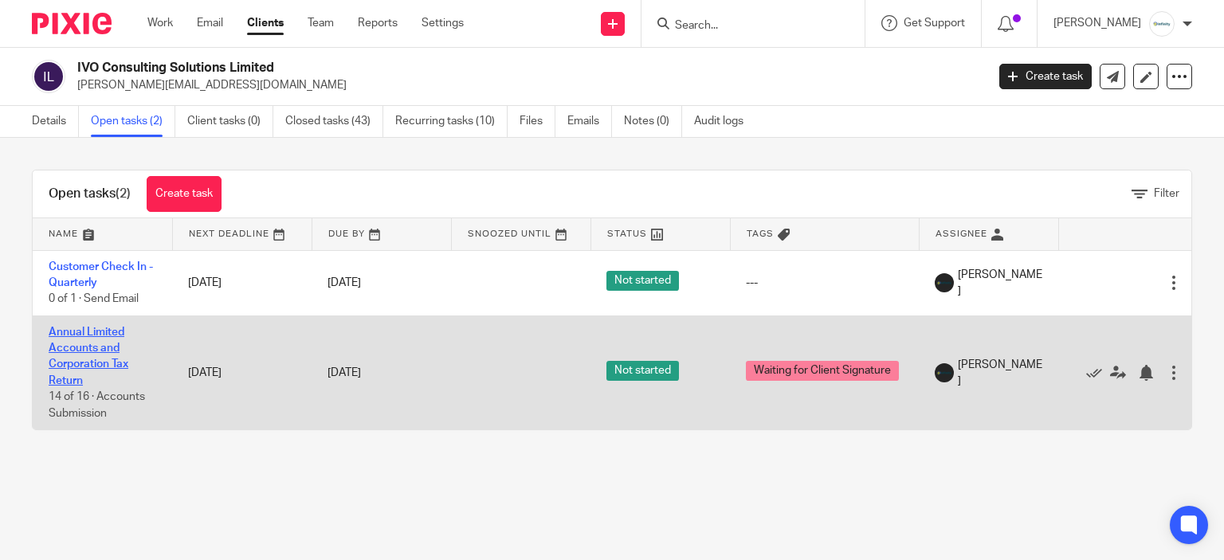
click at [99, 359] on link "Annual Limited Accounts and Corporation Tax Return" at bounding box center [89, 357] width 80 height 60
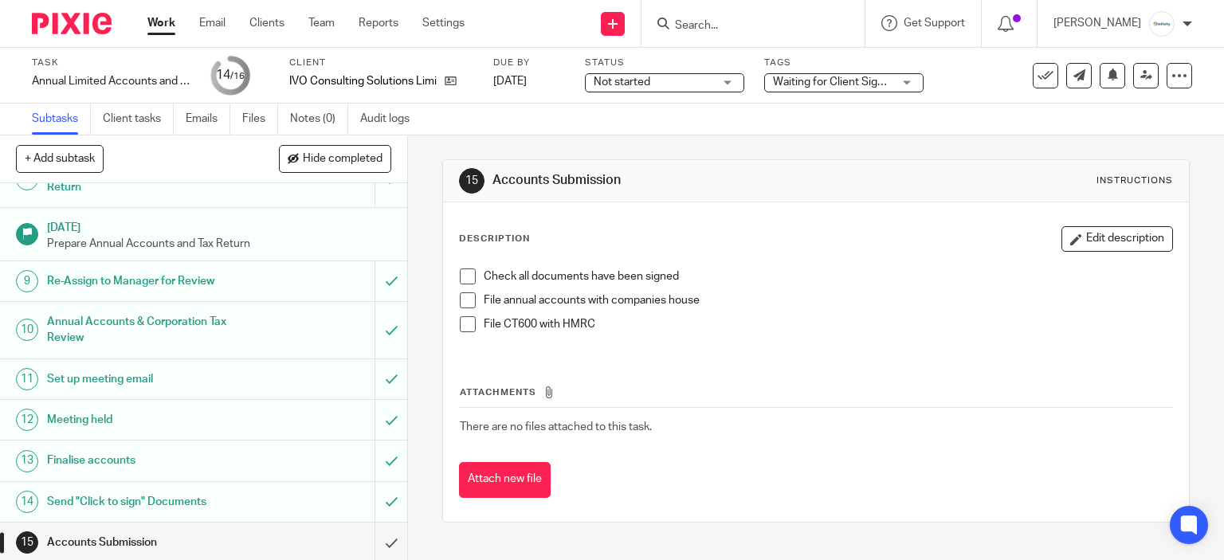
scroll to position [376, 0]
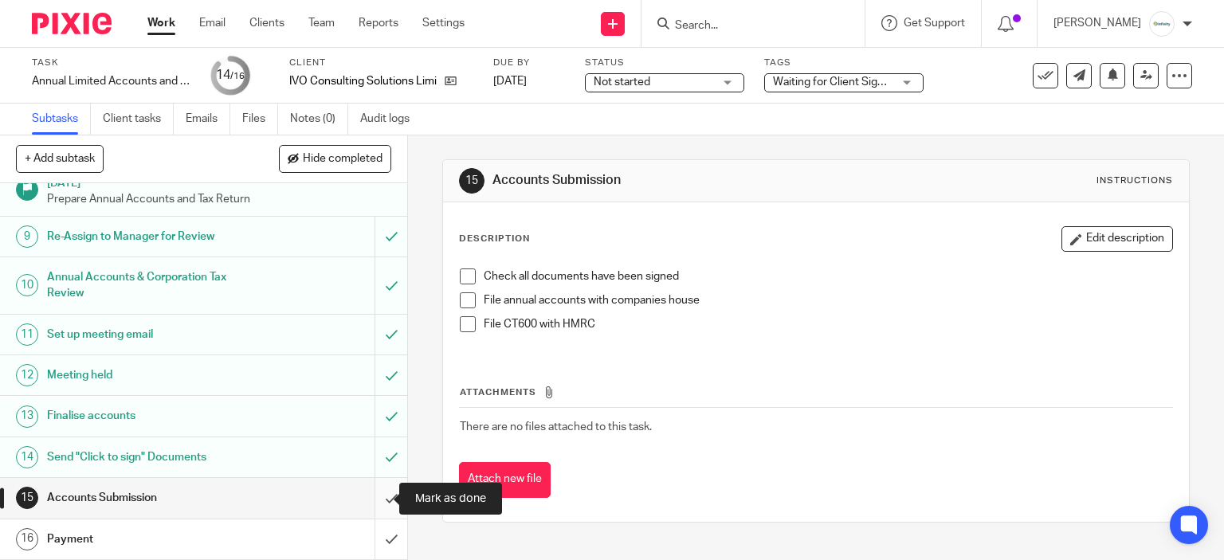
click at [384, 498] on input "submit" at bounding box center [203, 498] width 407 height 40
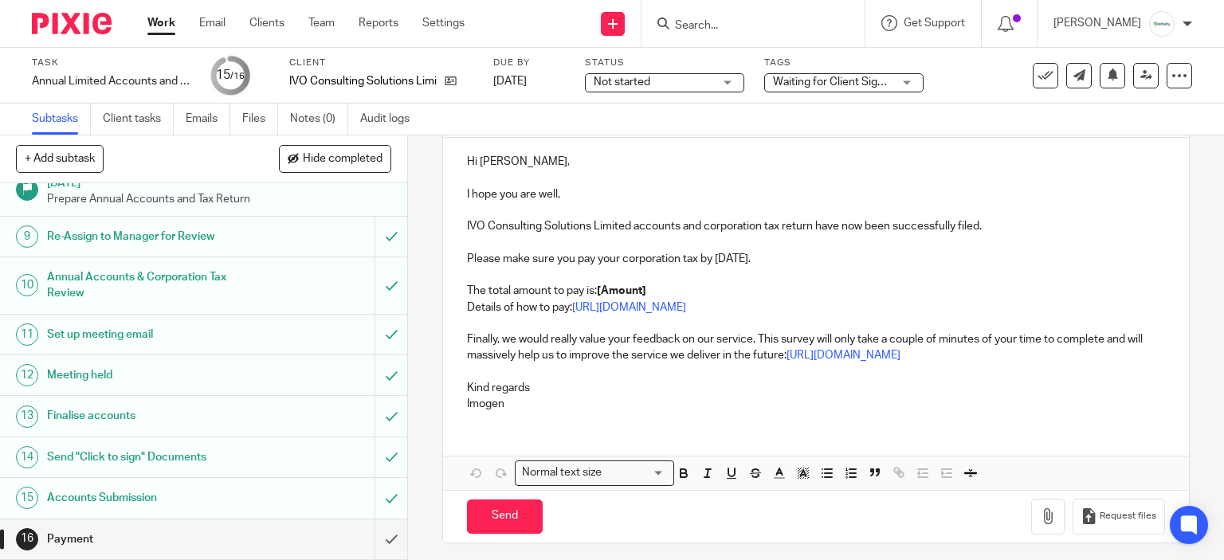
scroll to position [182, 0]
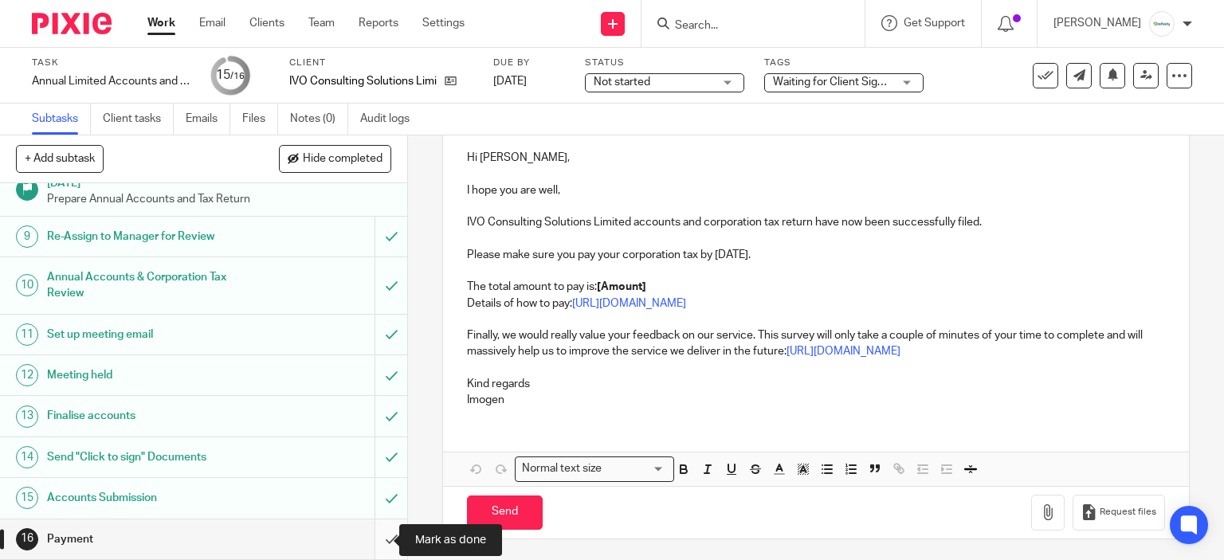
click at [384, 536] on input "submit" at bounding box center [203, 540] width 407 height 40
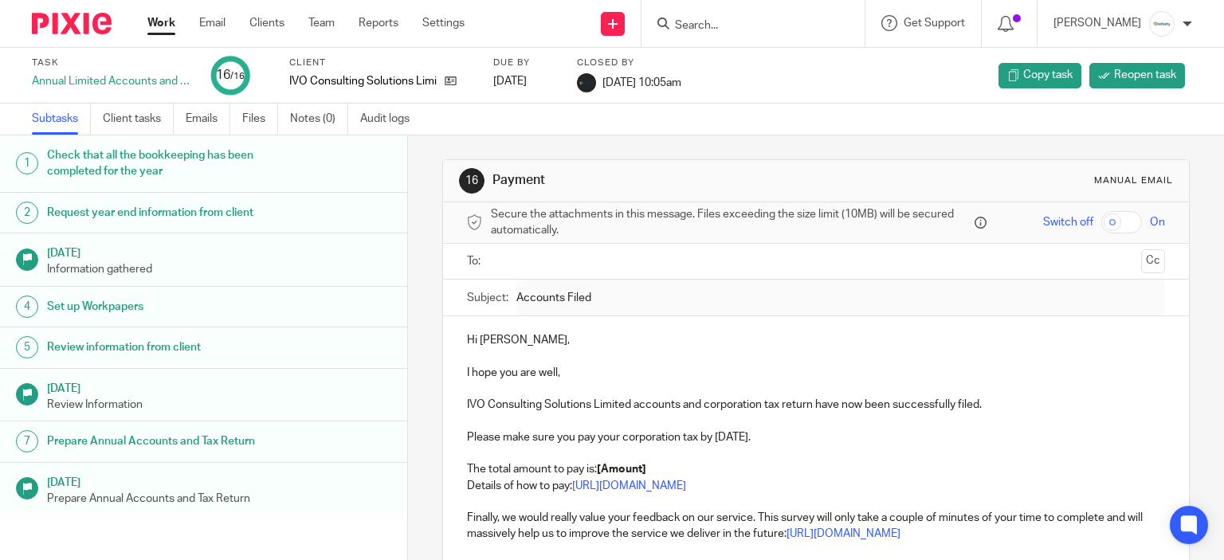
click at [163, 19] on link "Work" at bounding box center [161, 23] width 28 height 16
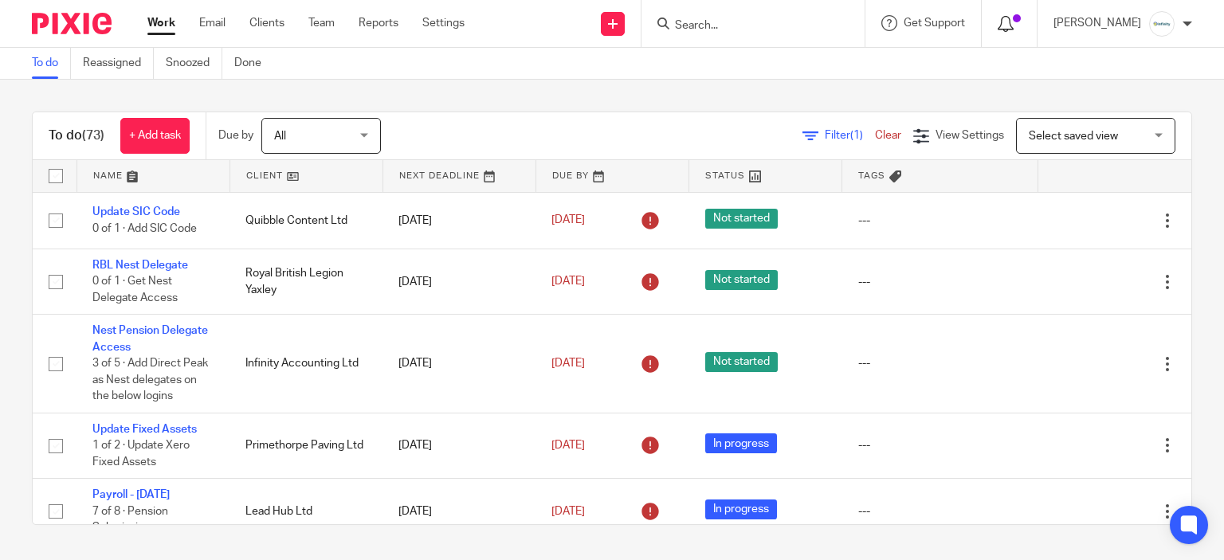
click at [1014, 21] on icon at bounding box center [1006, 24] width 16 height 16
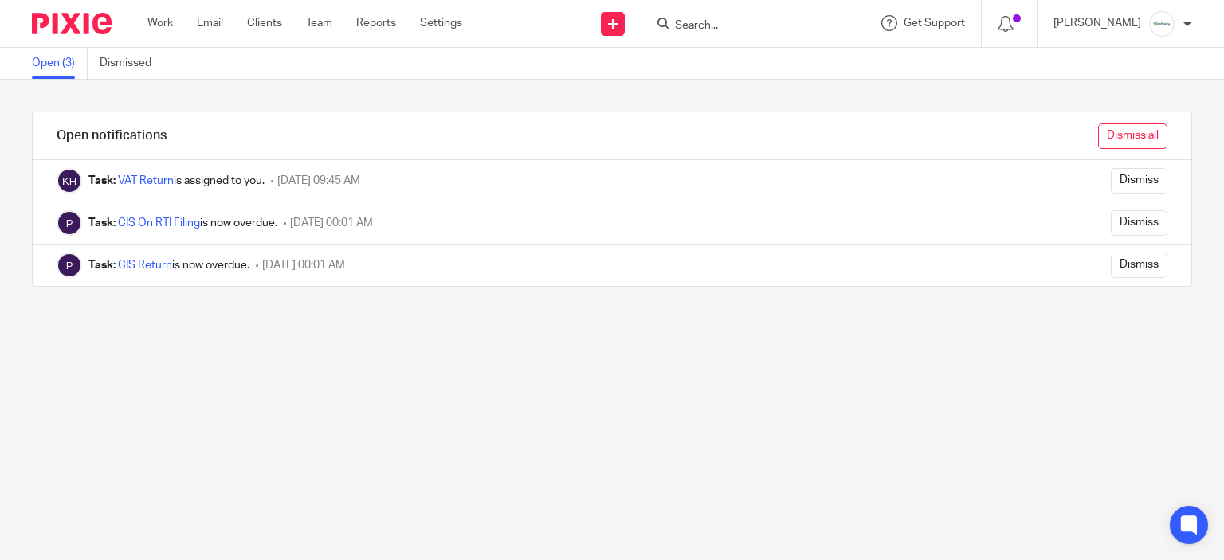
click at [1099, 133] on input "Dismiss all" at bounding box center [1132, 136] width 69 height 25
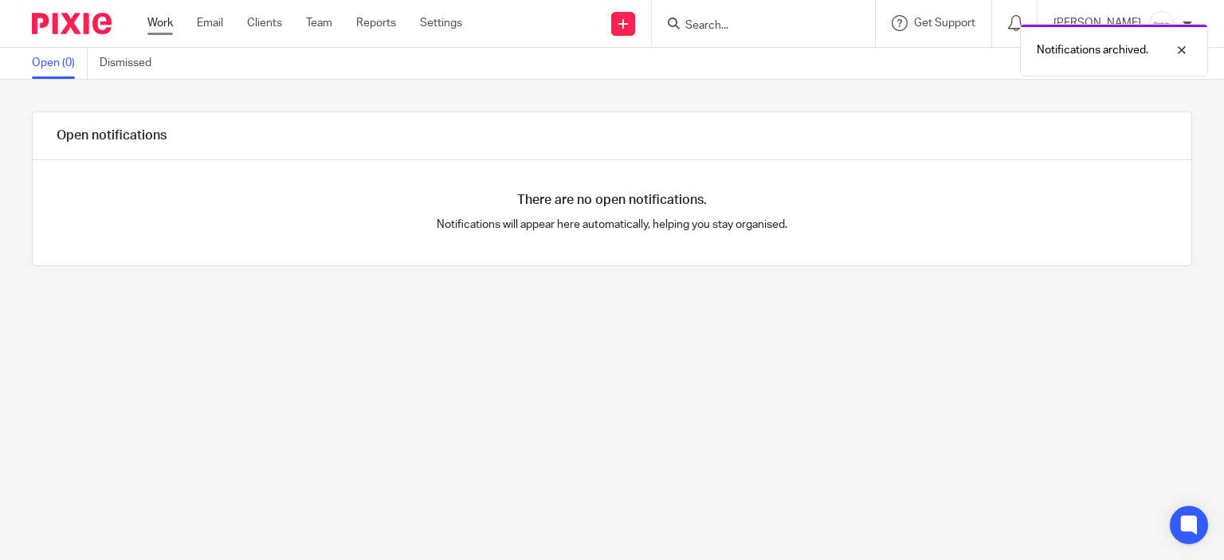
click at [163, 25] on link "Work" at bounding box center [159, 23] width 25 height 16
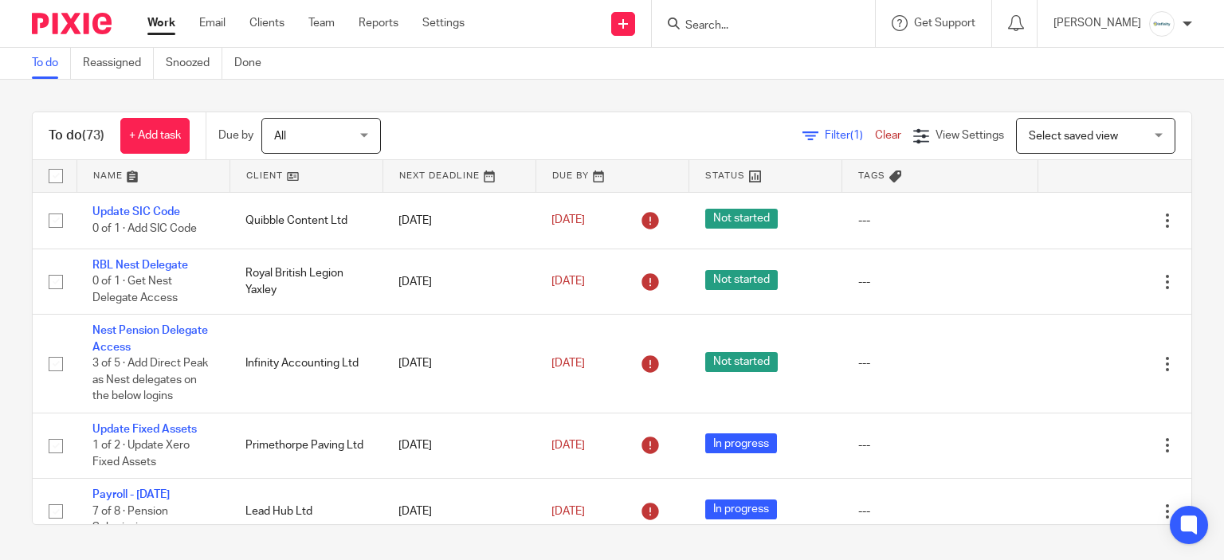
click at [752, 27] on input "Search" at bounding box center [755, 26] width 143 height 14
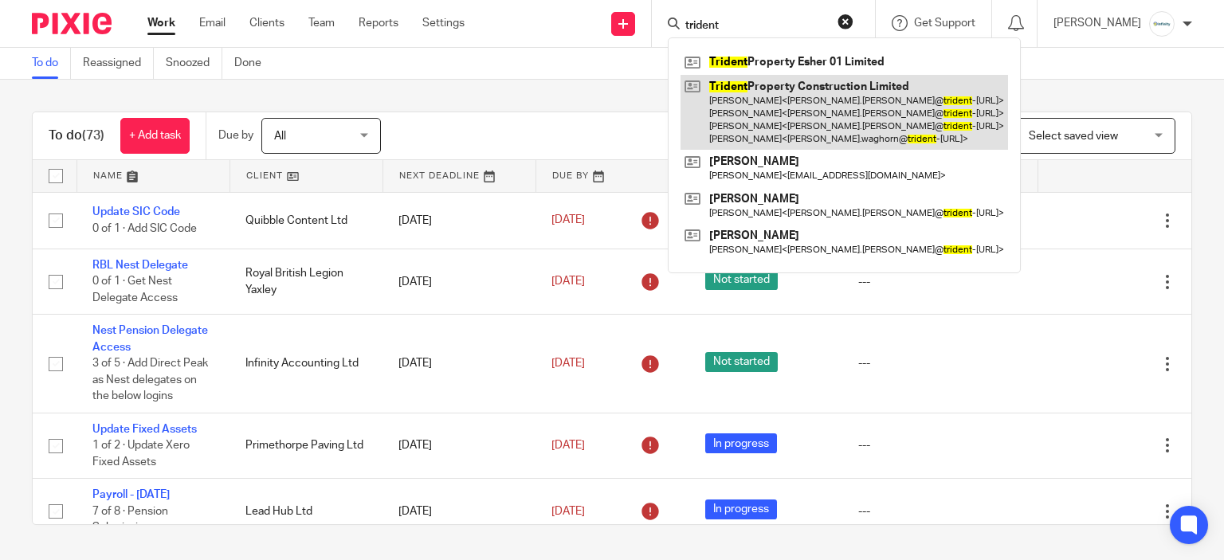
type input "trident"
click at [754, 109] on link at bounding box center [843, 113] width 327 height 76
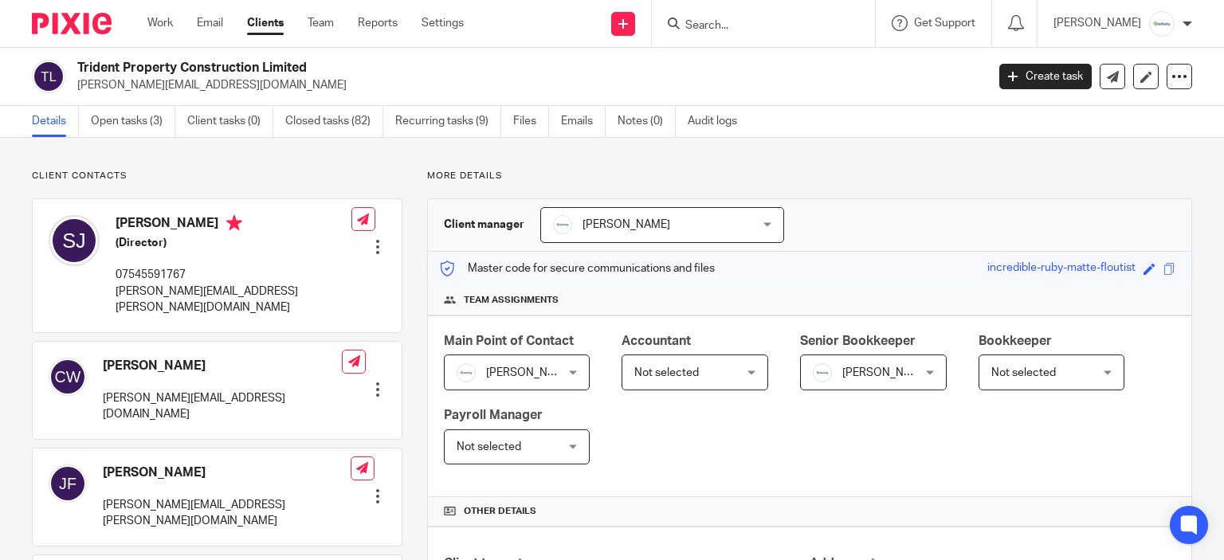
click at [121, 98] on div "Trident Property Construction Limited sam.bone@live.co.uk Create task Update fr…" at bounding box center [612, 77] width 1224 height 58
click at [144, 136] on link "Open tasks (3)" at bounding box center [133, 121] width 84 height 31
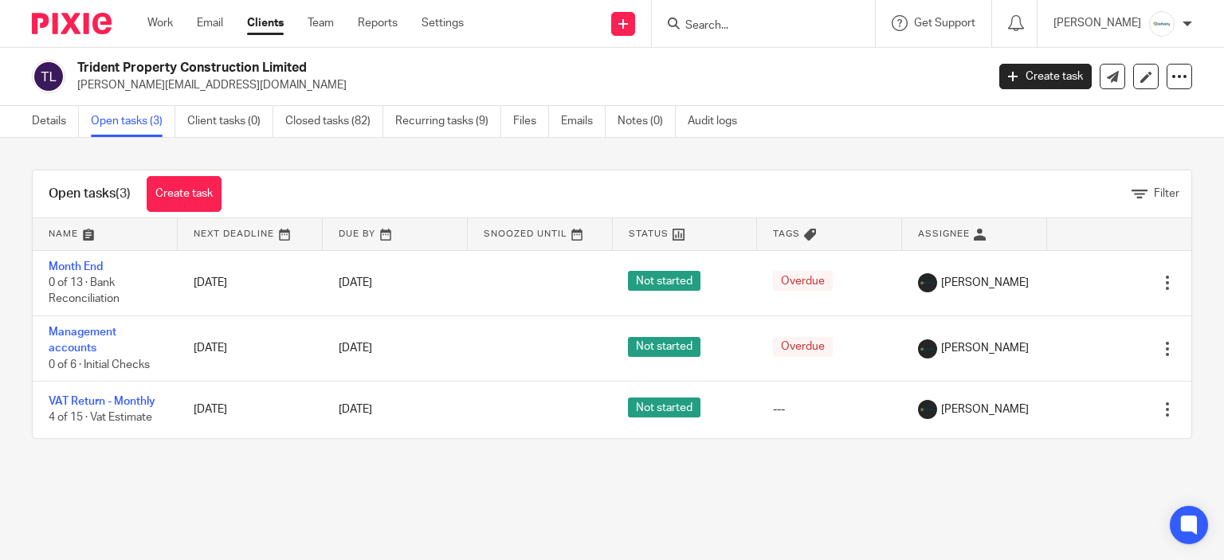
click at [769, 19] on input "Search" at bounding box center [755, 26] width 143 height 14
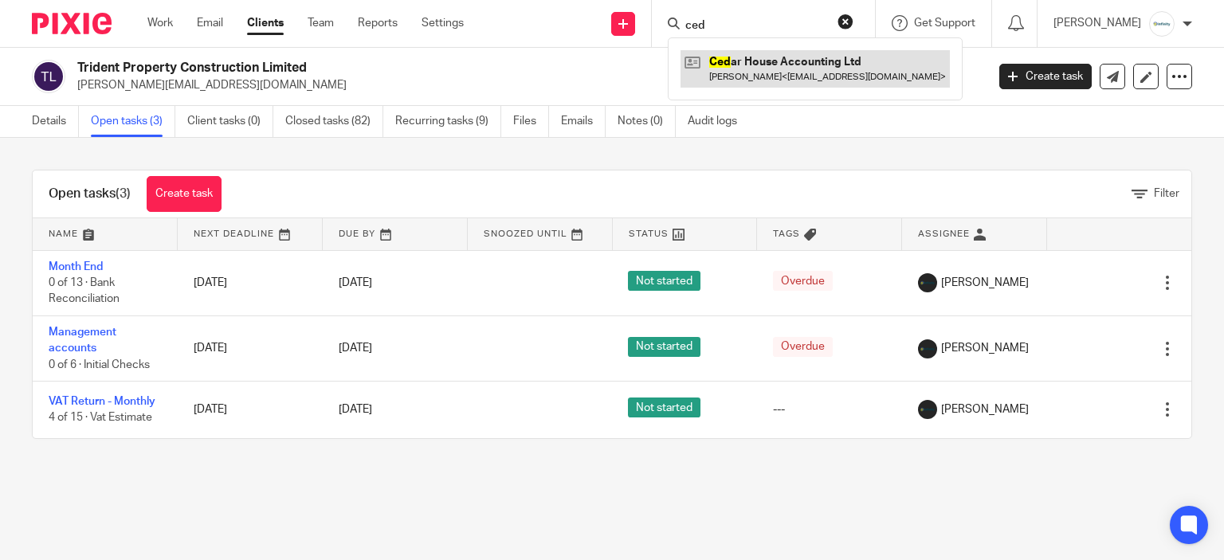
type input "ced"
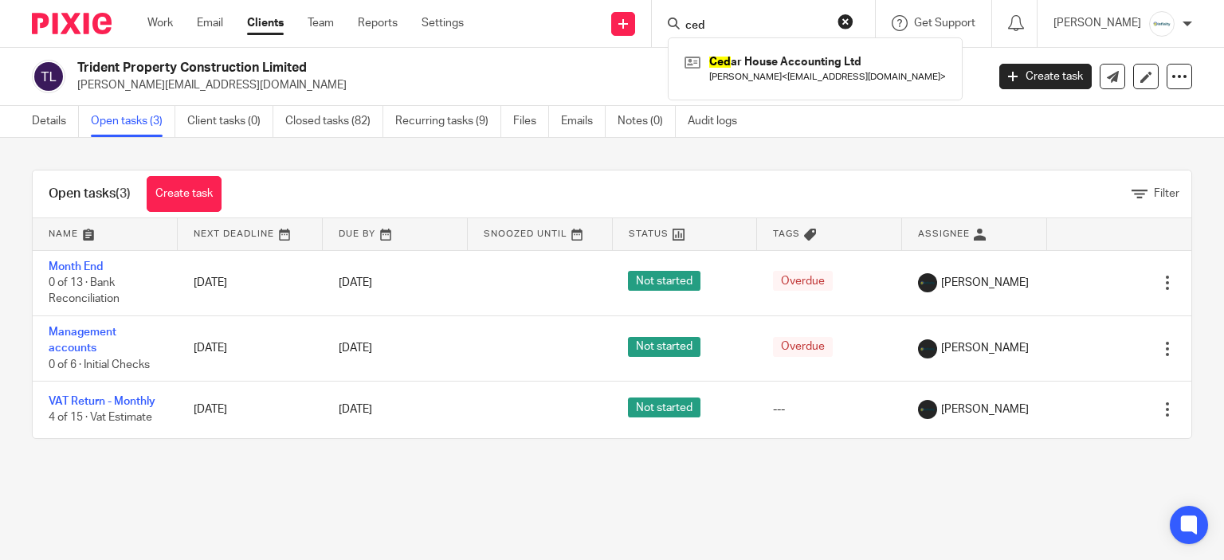
drag, startPoint x: 752, startPoint y: 33, endPoint x: 590, endPoint y: 30, distance: 162.6
click at [545, 26] on div "Send new email Create task Add client ced Ced ar House Accounting Ltd Aimee Tam…" at bounding box center [856, 23] width 736 height 47
click at [755, 41] on div at bounding box center [763, 23] width 223 height 47
click at [758, 26] on input "Search" at bounding box center [755, 26] width 143 height 14
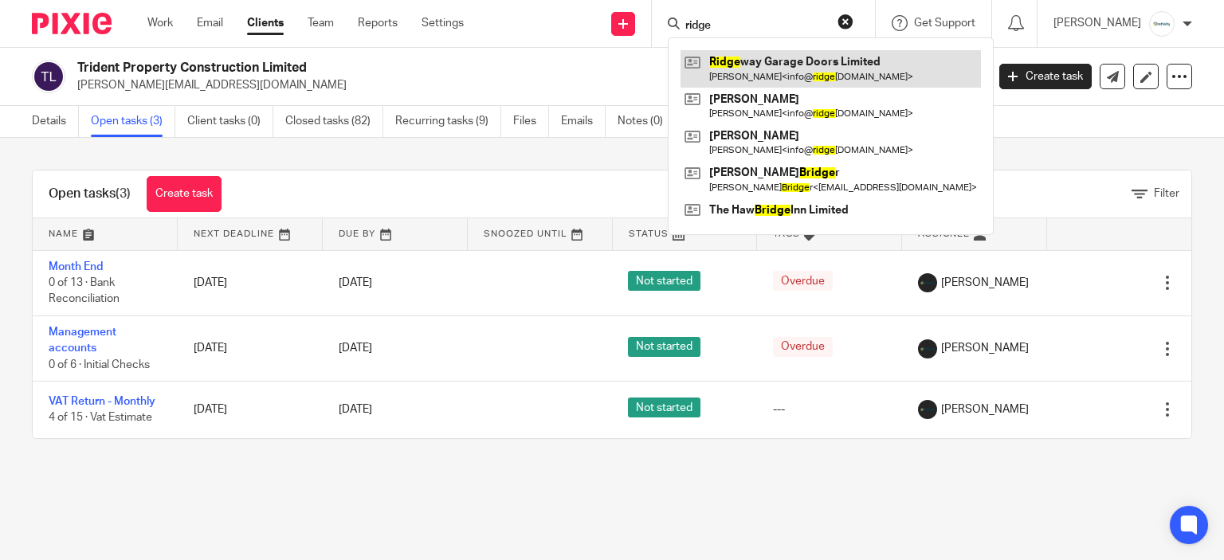
type input "ridge"
click at [809, 60] on link at bounding box center [830, 68] width 300 height 37
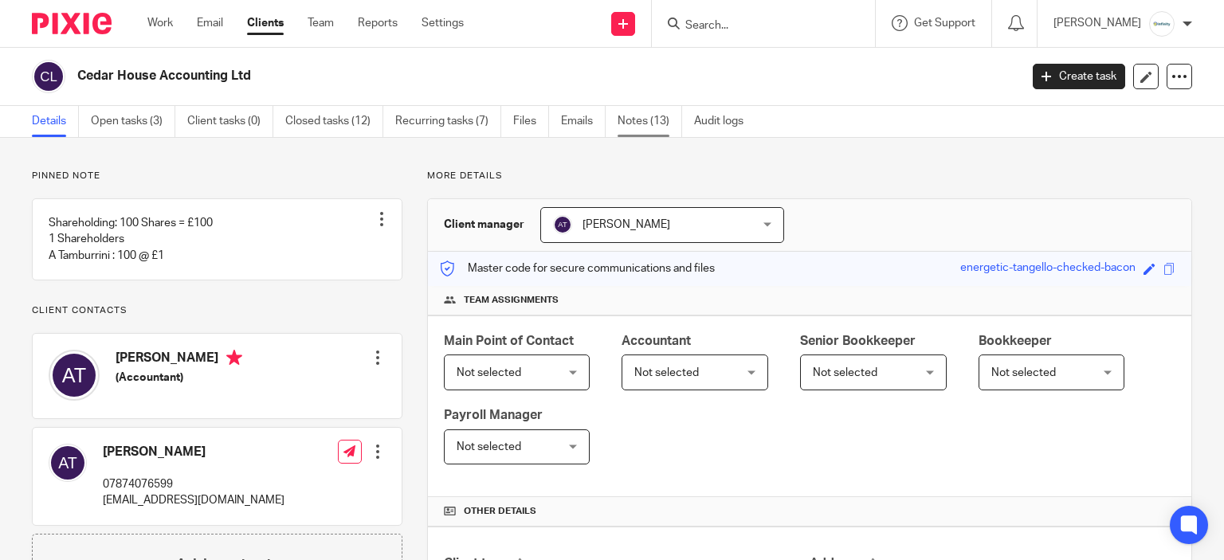
click at [658, 112] on link "Notes (13)" at bounding box center [650, 121] width 65 height 31
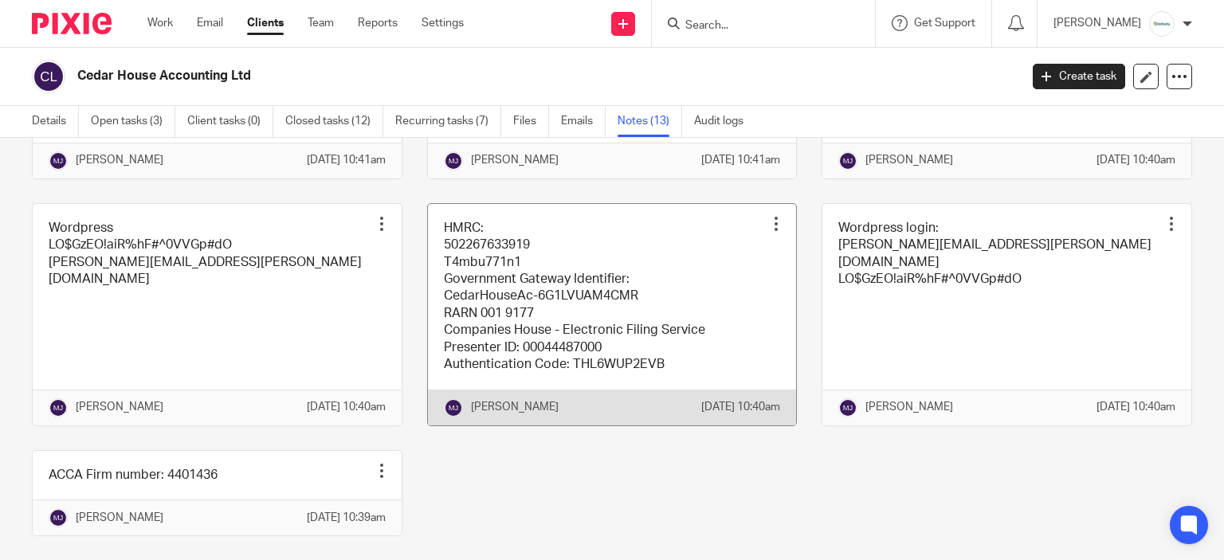
scroll to position [558, 0]
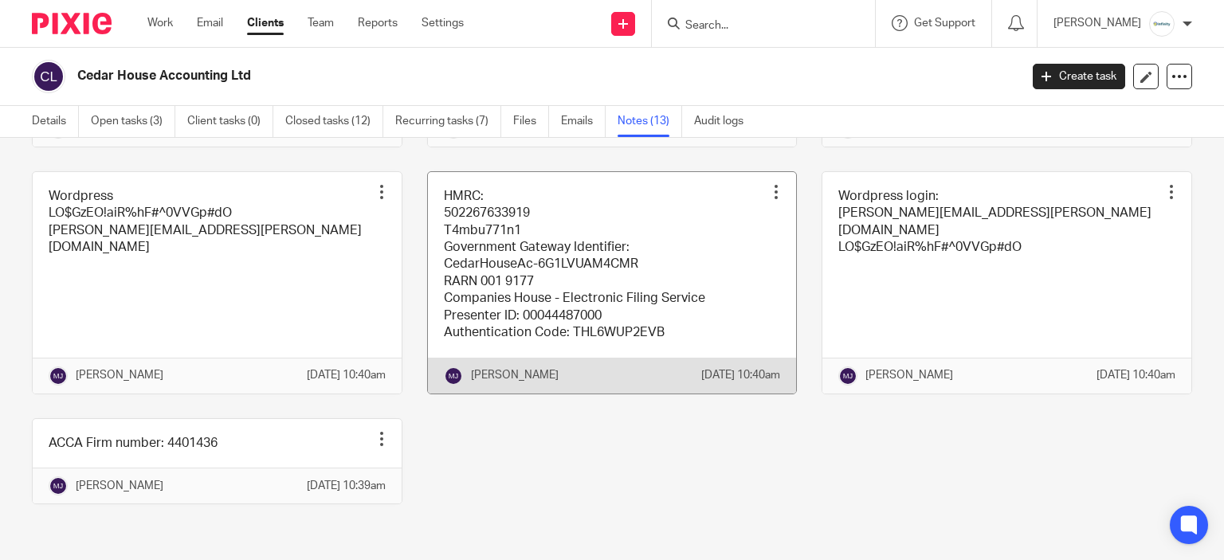
click at [698, 321] on link at bounding box center [612, 283] width 369 height 222
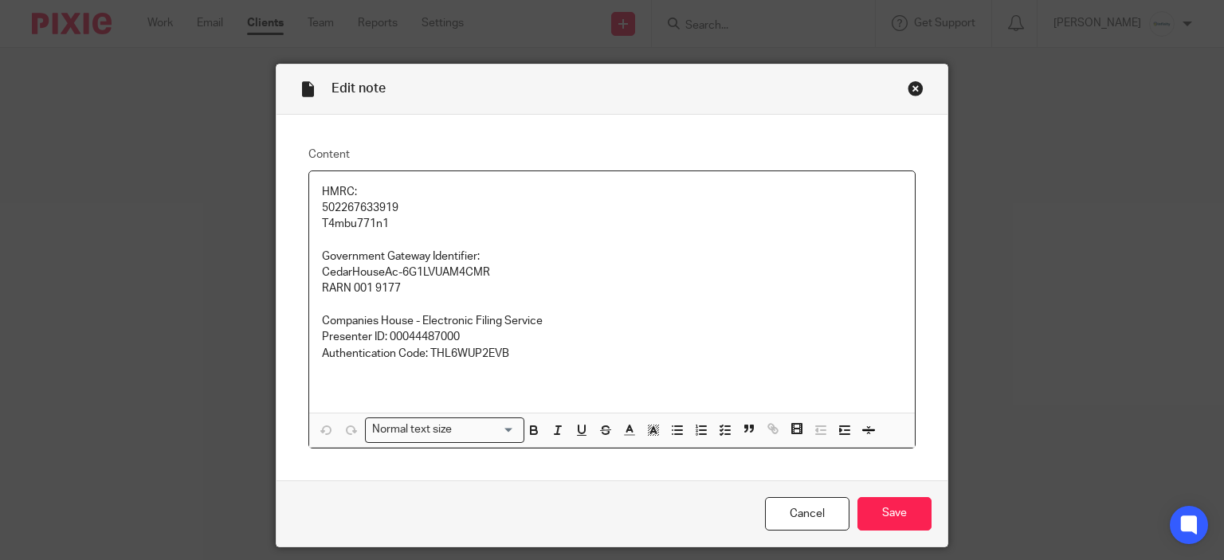
click at [348, 200] on p "502267633919 T4mbu771n1" at bounding box center [612, 216] width 581 height 33
copy p "502267633919"
click at [326, 229] on p "502267633919 T4mbu771n1" at bounding box center [612, 216] width 581 height 33
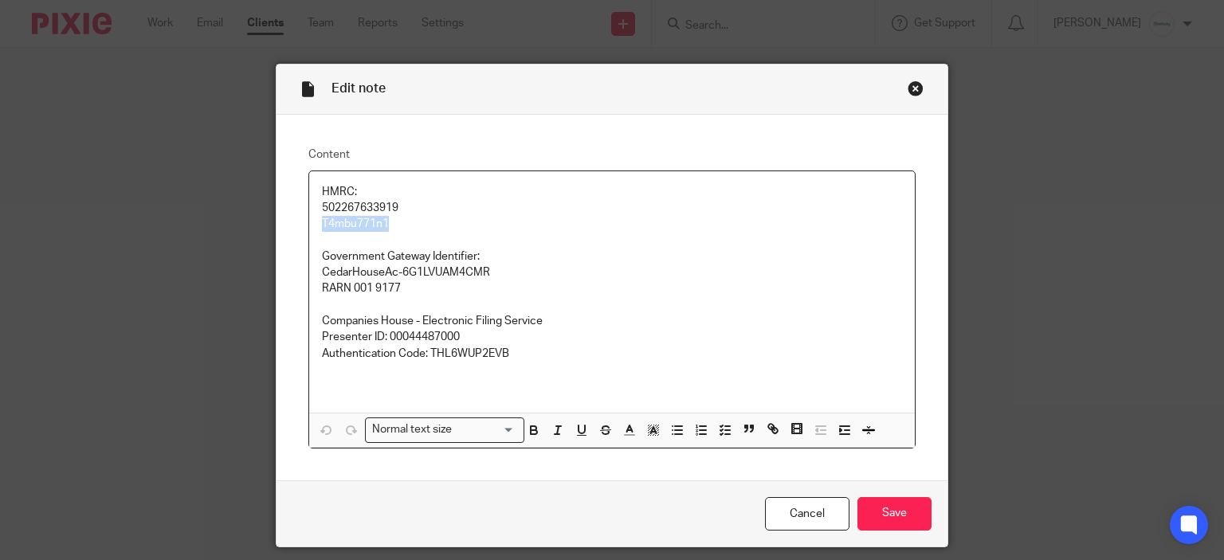
copy p "T4mbu771n1"
click at [888, 489] on div "Cancel Save" at bounding box center [612, 513] width 672 height 67
click at [907, 505] on input "Save" at bounding box center [894, 514] width 74 height 34
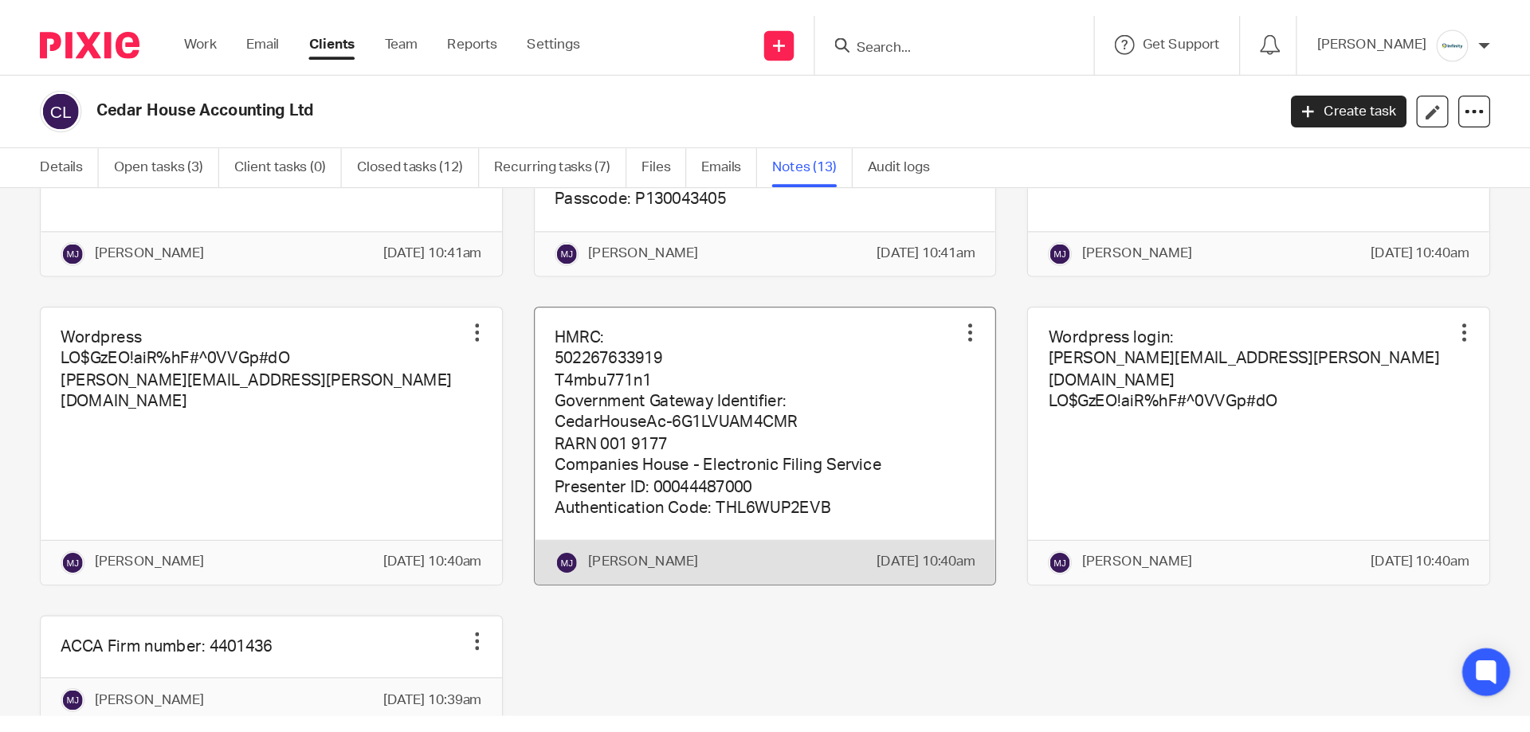
scroll to position [474, 0]
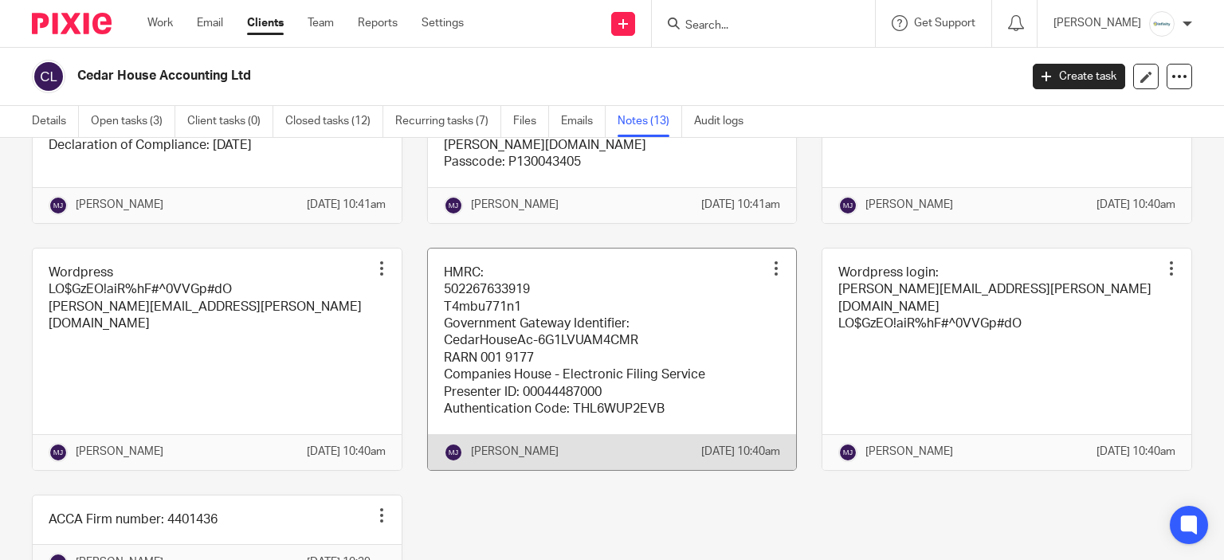
click at [557, 382] on link at bounding box center [612, 360] width 369 height 222
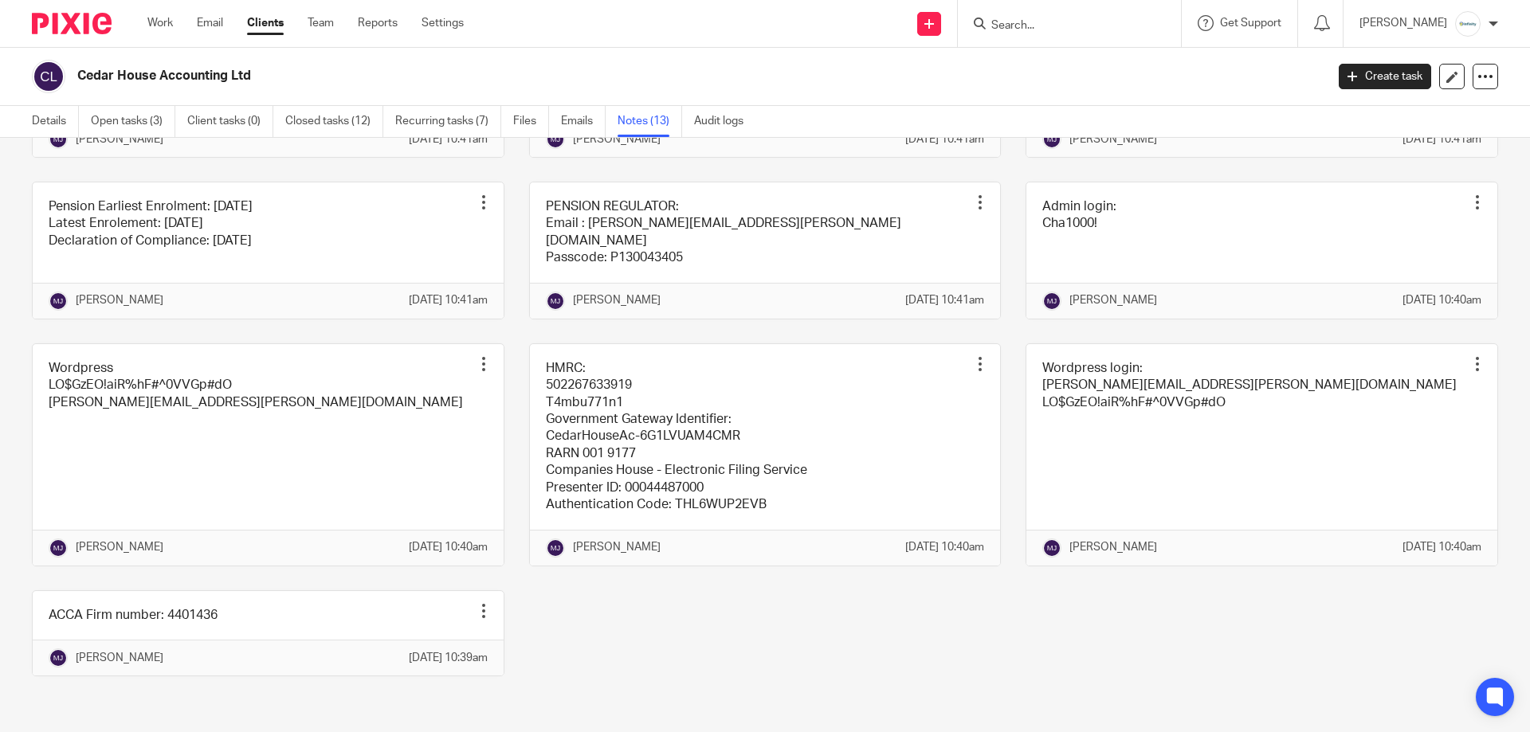
scroll to position [447, 0]
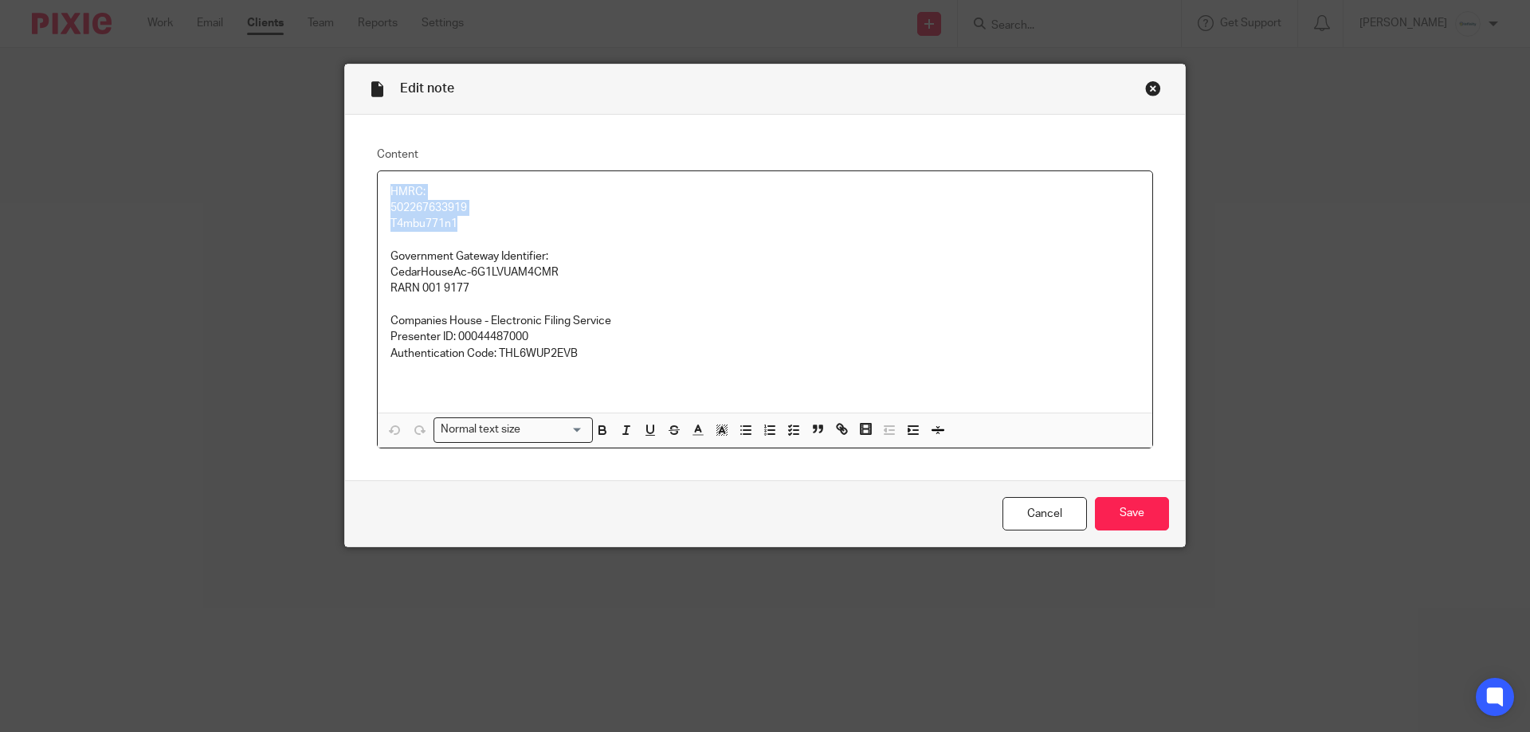
drag, startPoint x: 483, startPoint y: 231, endPoint x: 59, endPoint y: 236, distance: 423.9
click at [351, 195] on div "Content HMRC: 502267633919 T4mbu771n1 Government Gateway Identifier: CedarHouse…" at bounding box center [765, 298] width 840 height 366
copy div "HMRC: 502267633919 T4mbu771n1"
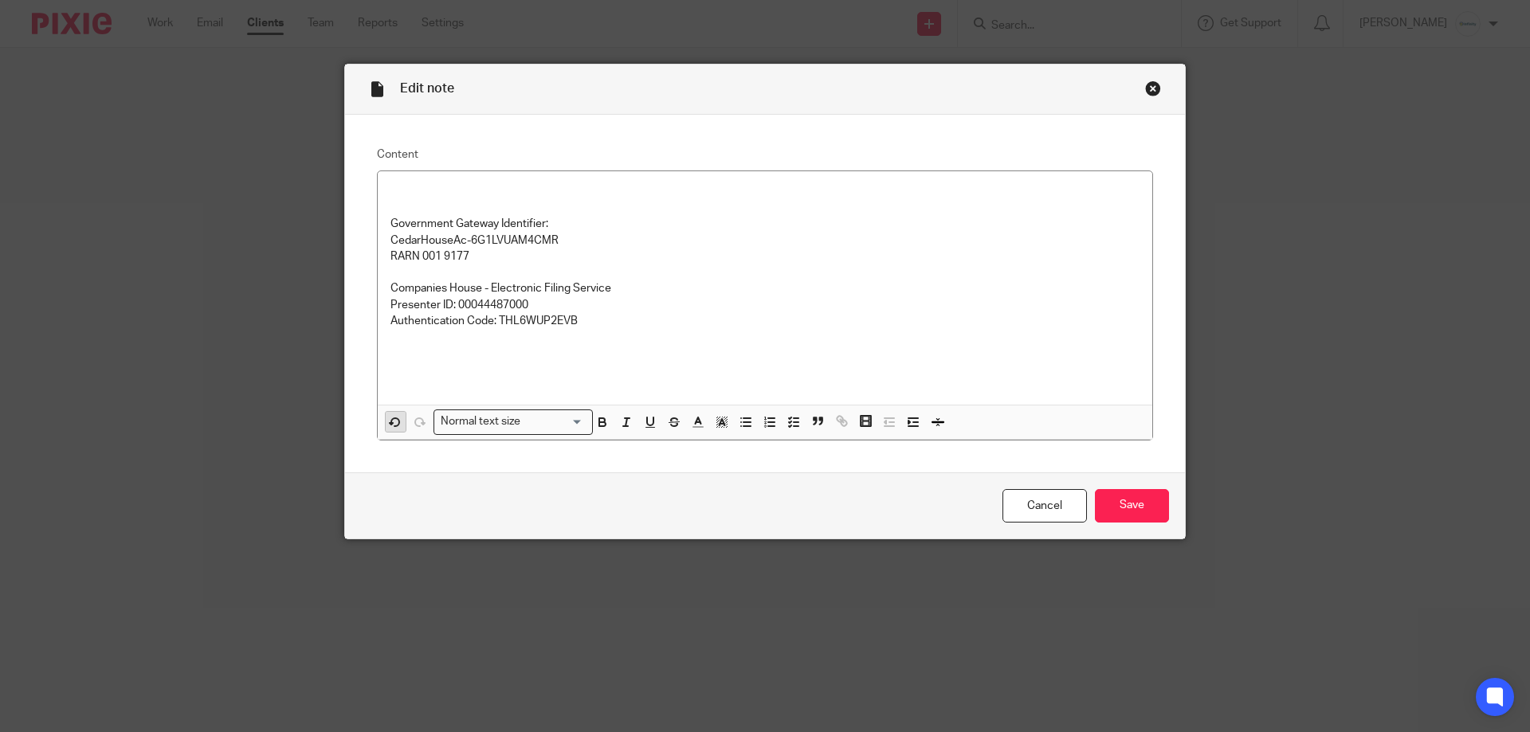
click at [398, 426] on button "button" at bounding box center [396, 422] width 20 height 20
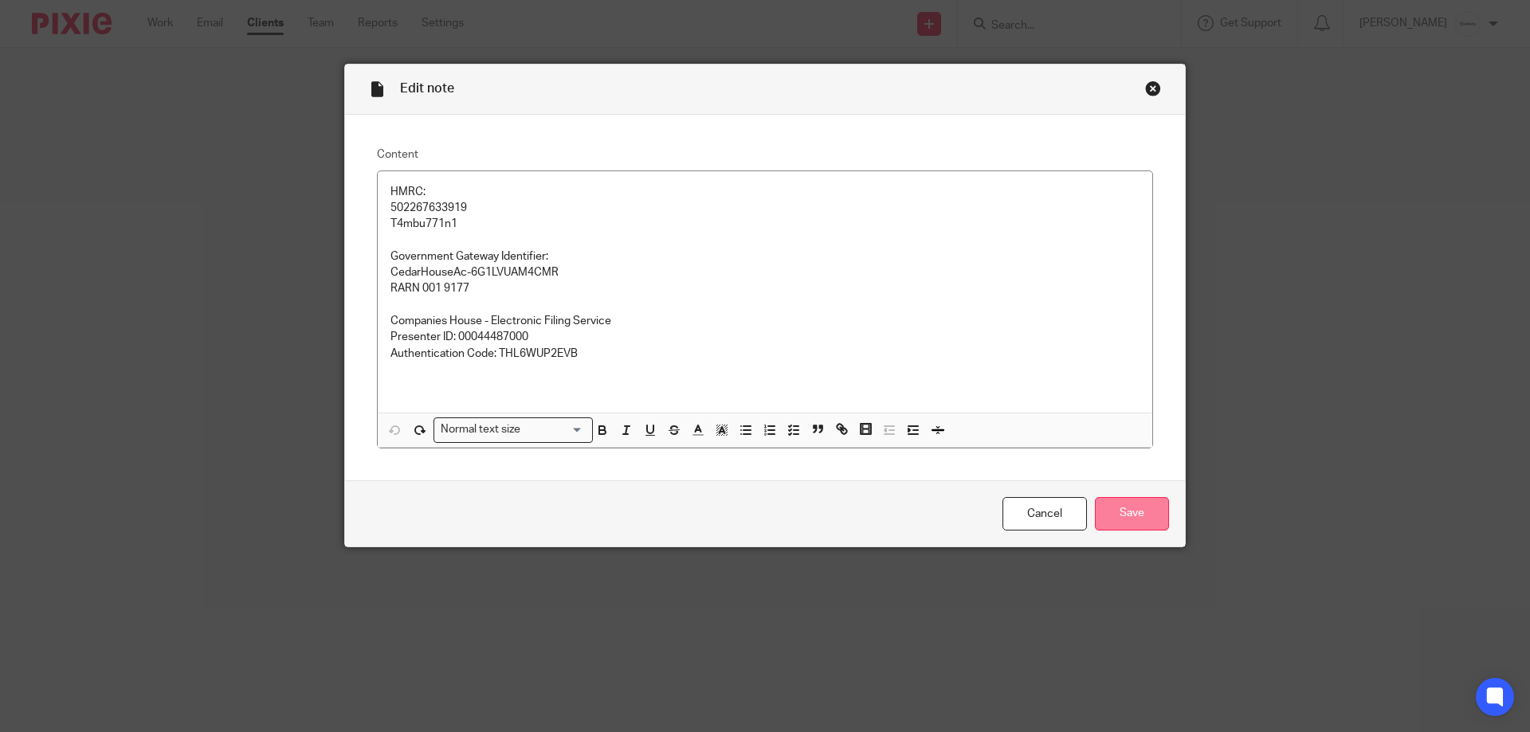
click at [1116, 523] on input "Save" at bounding box center [1132, 514] width 74 height 34
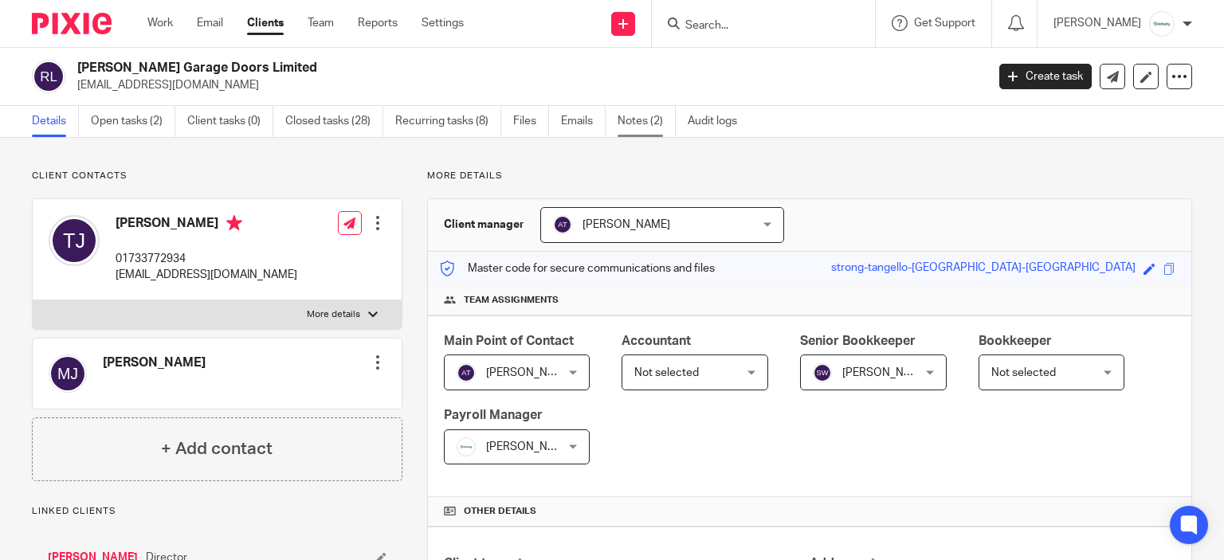
click at [629, 132] on link "Notes (2)" at bounding box center [647, 121] width 58 height 31
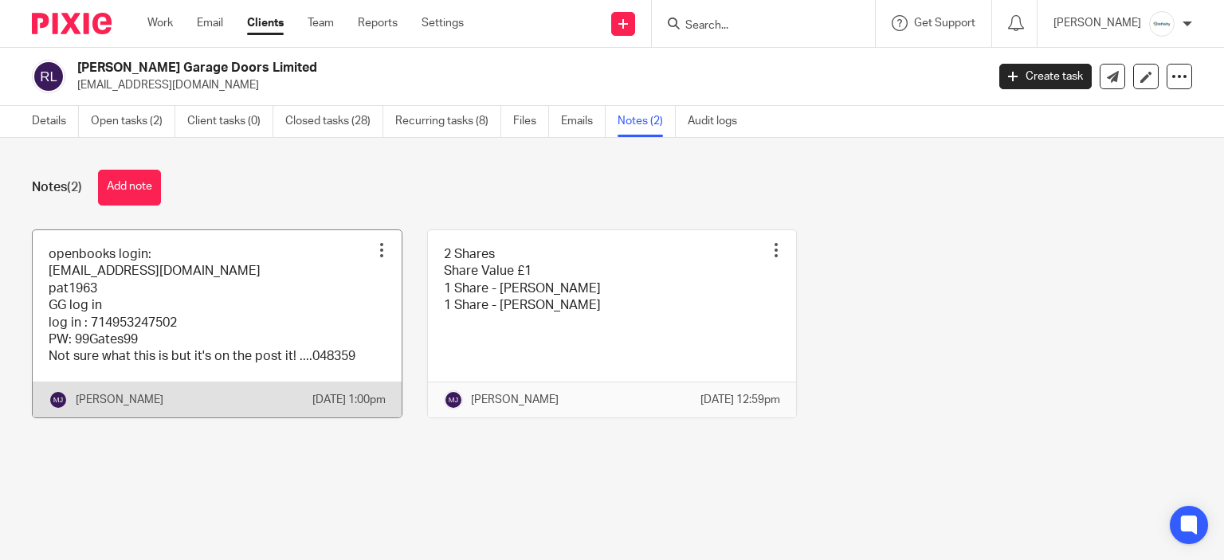
click at [320, 315] on link at bounding box center [217, 323] width 369 height 187
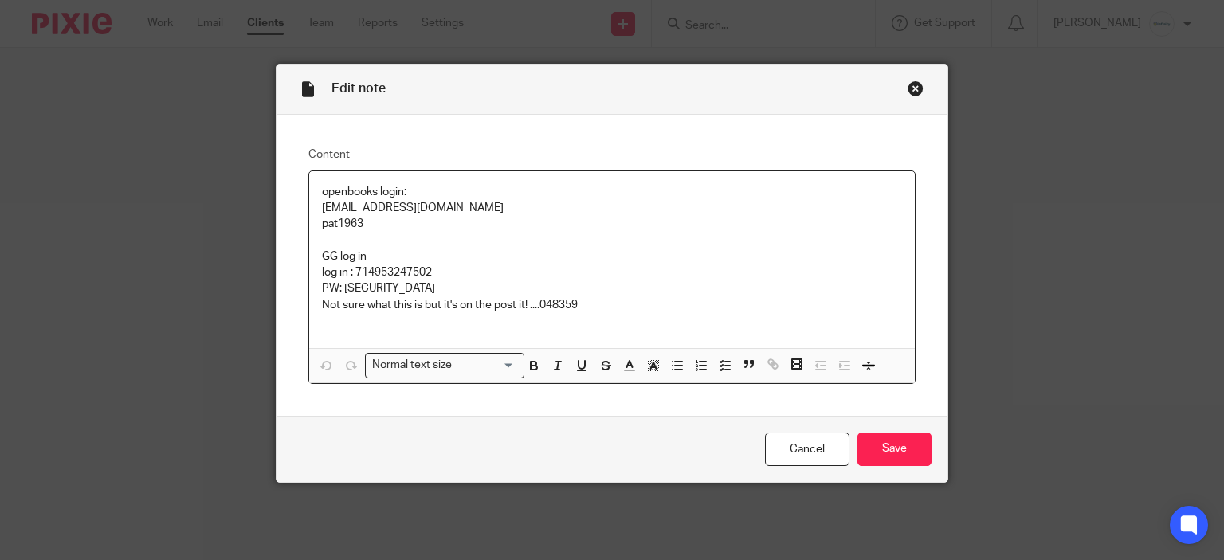
click at [365, 271] on p "log in : 714953247502" at bounding box center [612, 273] width 581 height 16
copy p "714953247502"
click at [344, 287] on p "PW: [SECURITY_DATA]" at bounding box center [612, 288] width 581 height 16
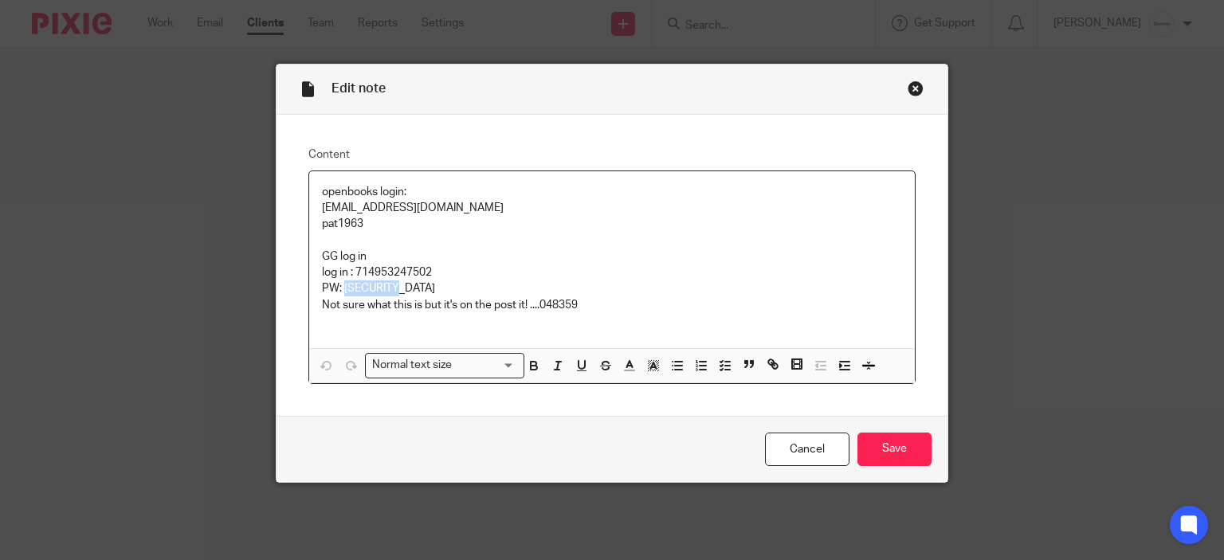
copy p "99Gates99"
click at [908, 87] on div "Close this dialog window" at bounding box center [916, 88] width 16 height 16
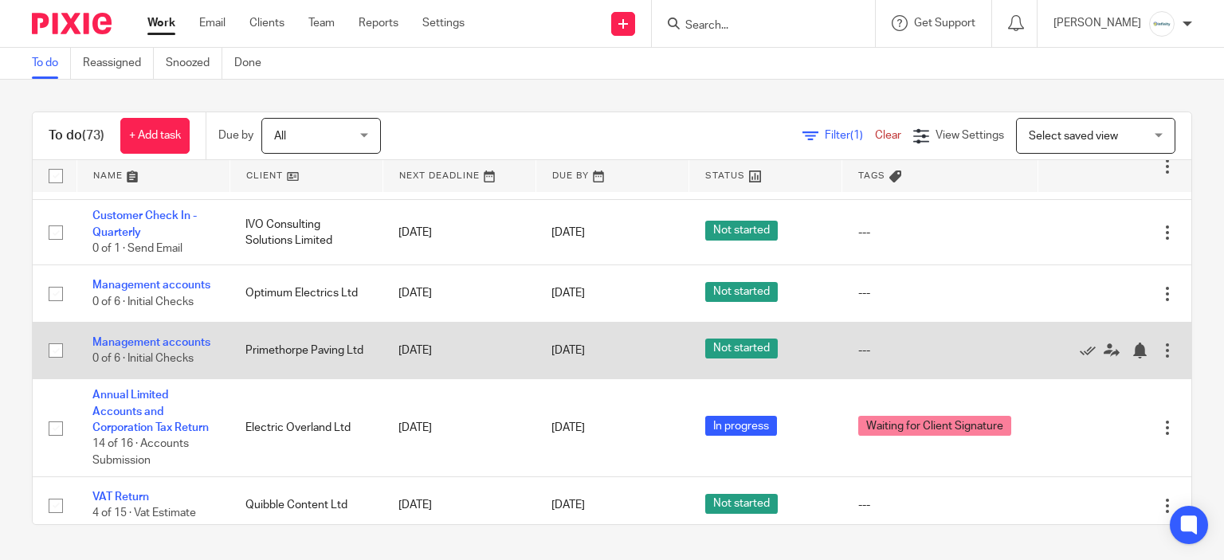
scroll to position [1195, 0]
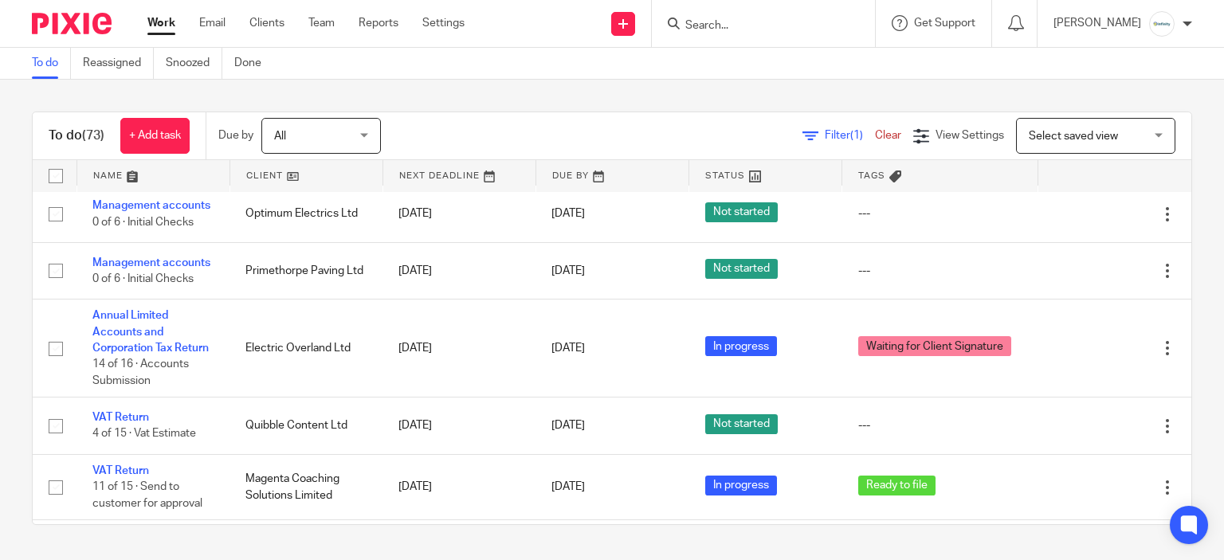
click at [1080, 161] on icon at bounding box center [1088, 153] width 16 height 16
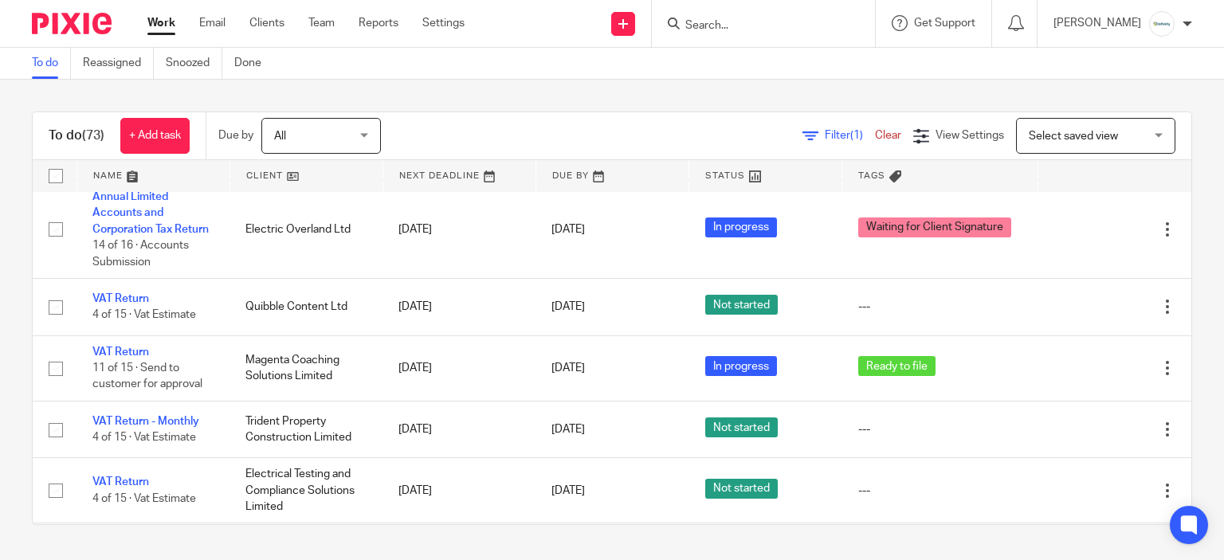
scroll to position [1275, 0]
